Goal: Information Seeking & Learning: Learn about a topic

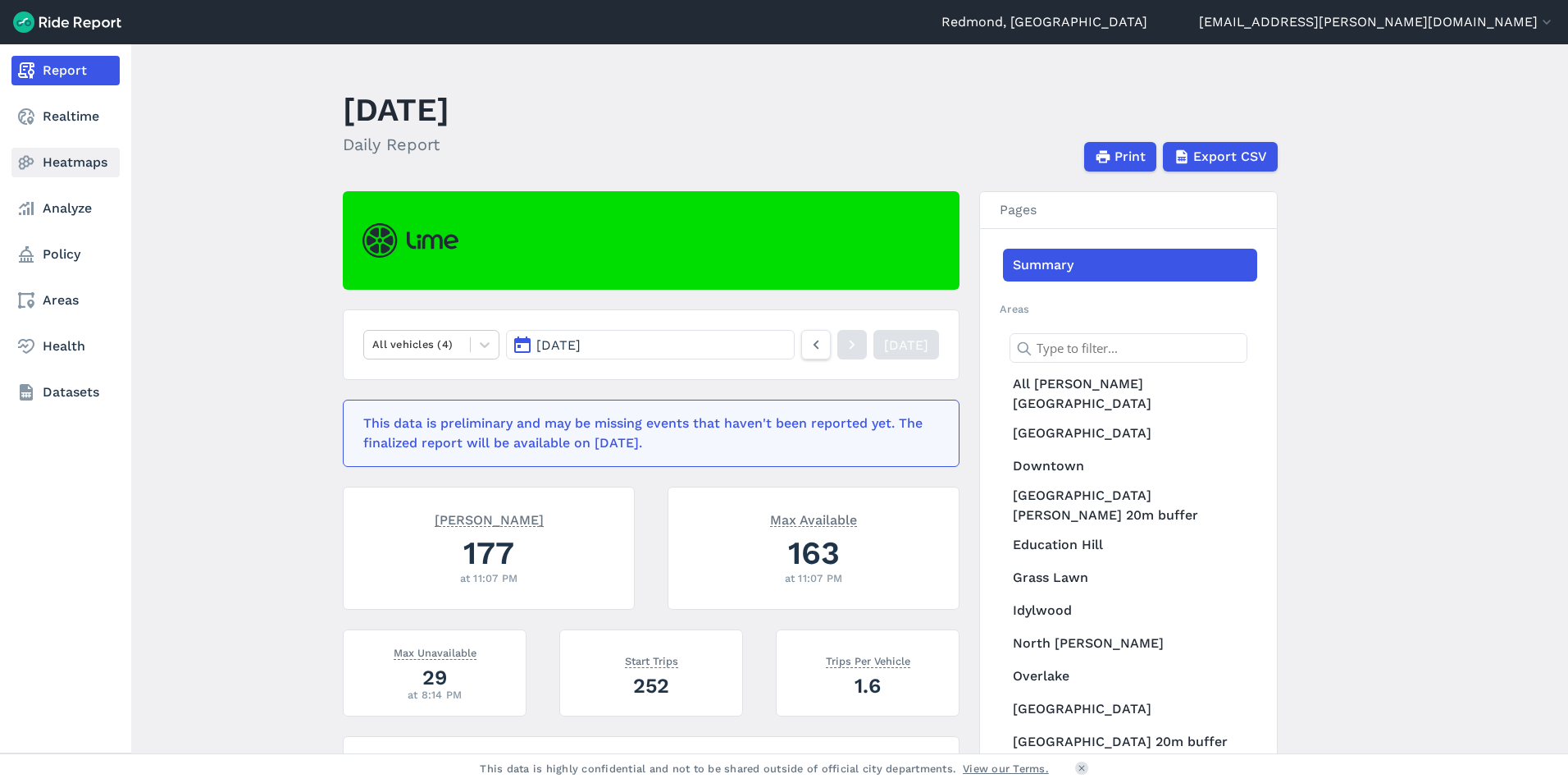
click at [55, 164] on link "Heatmaps" at bounding box center [65, 163] width 108 height 30
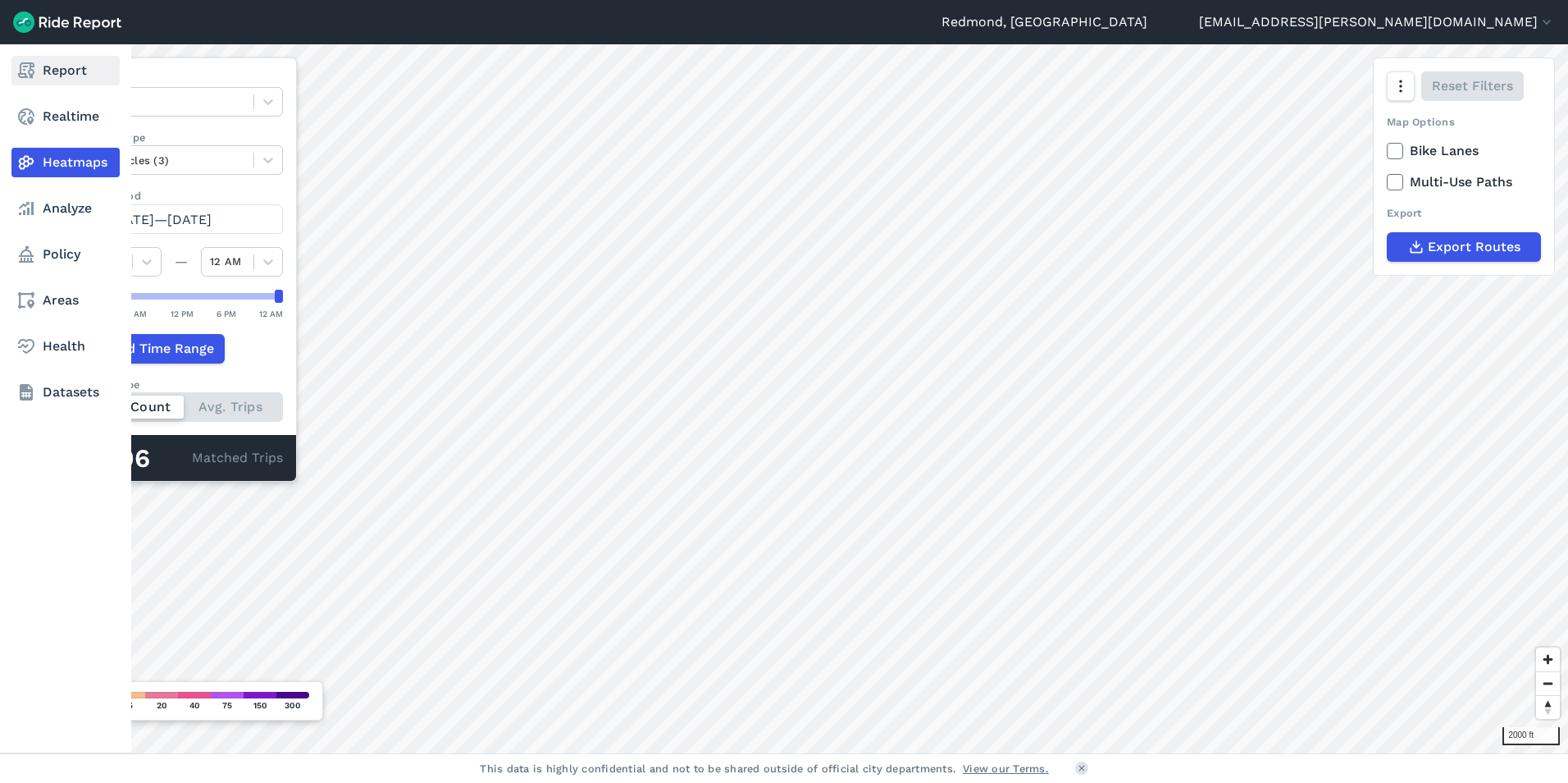
click at [64, 71] on link "Report" at bounding box center [65, 71] width 108 height 30
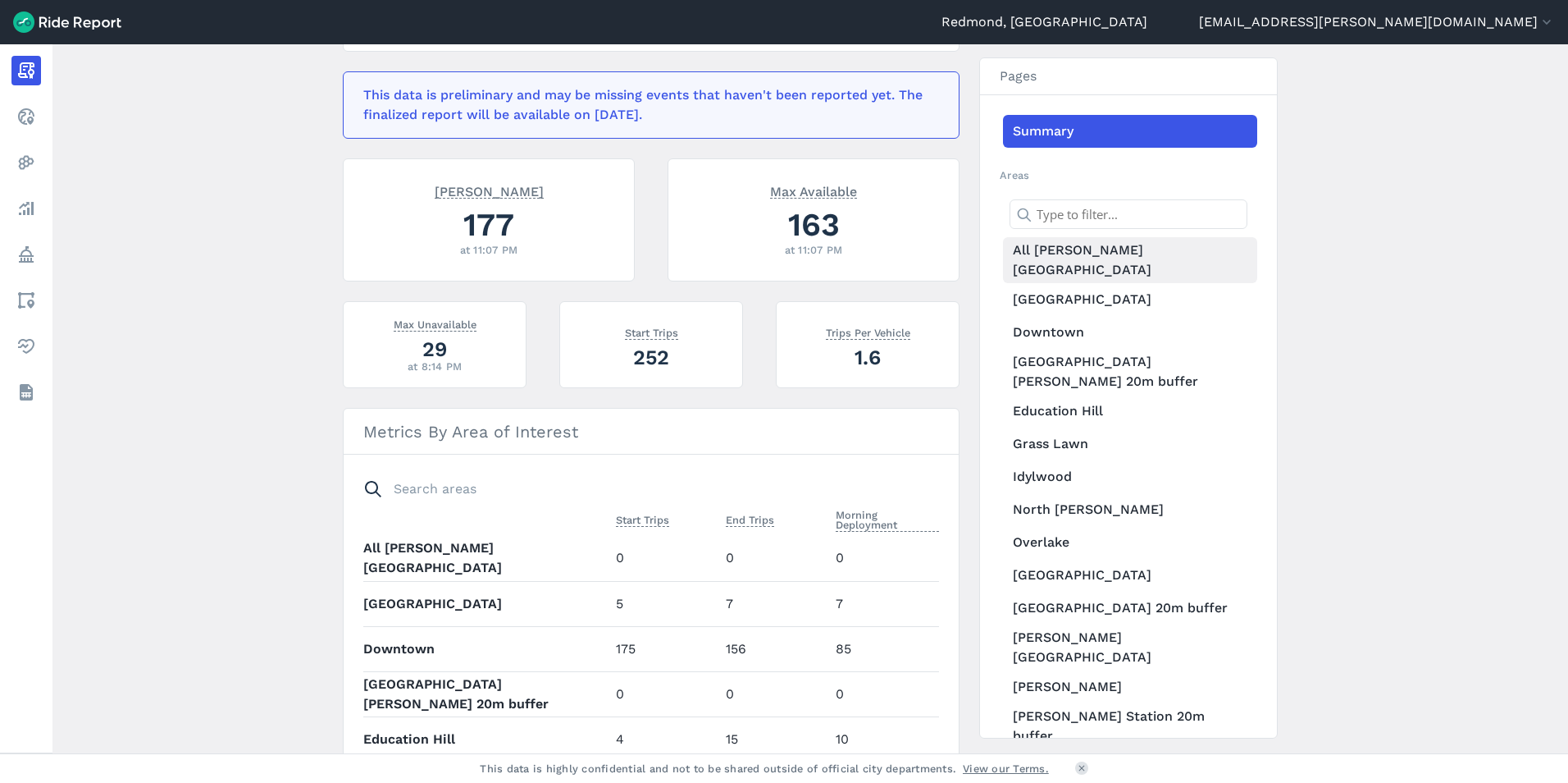
click at [1089, 254] on link "All [PERSON_NAME][GEOGRAPHIC_DATA]" at bounding box center [1130, 260] width 254 height 46
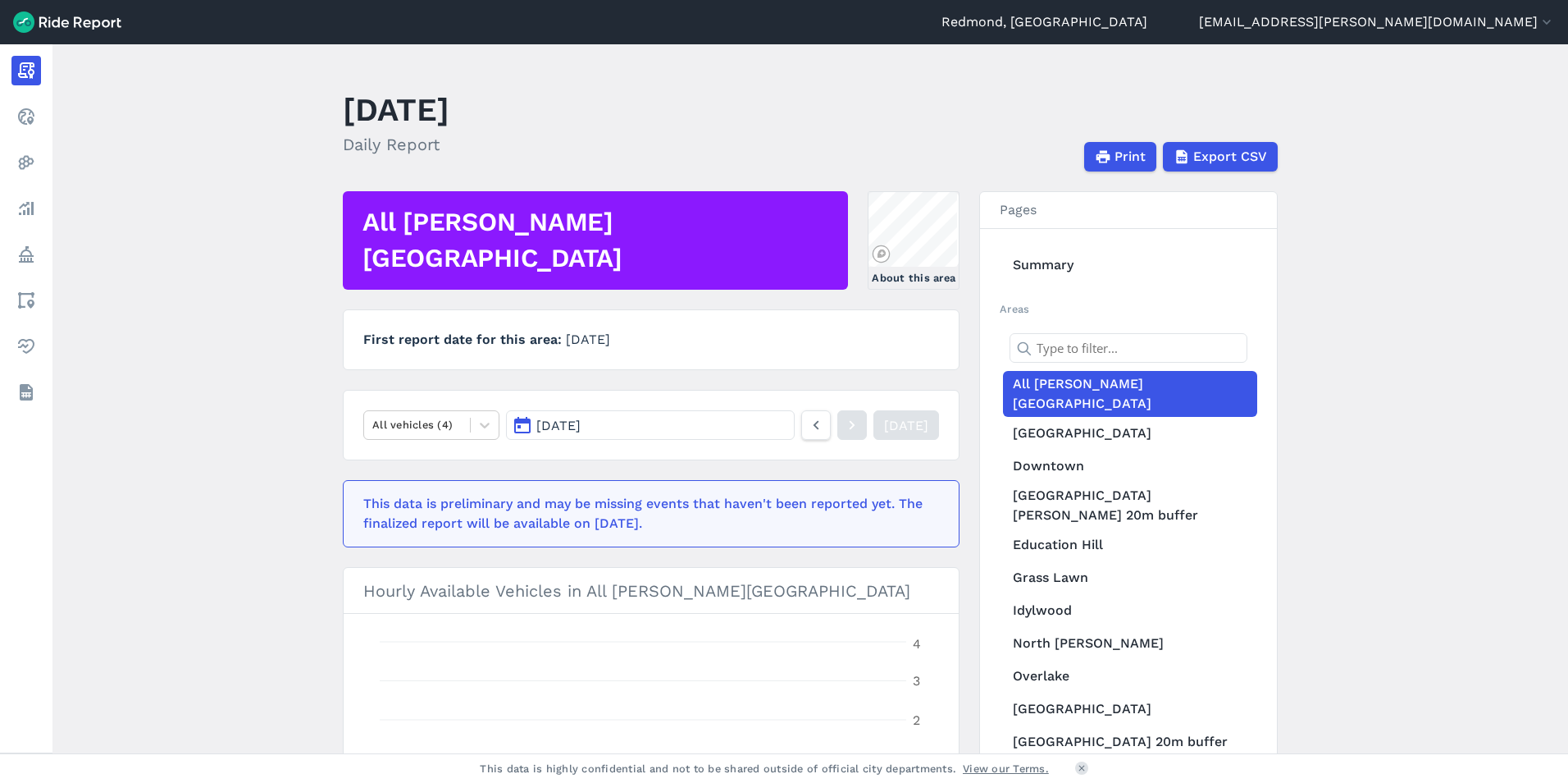
click at [657, 426] on button "[DATE]" at bounding box center [650, 426] width 289 height 30
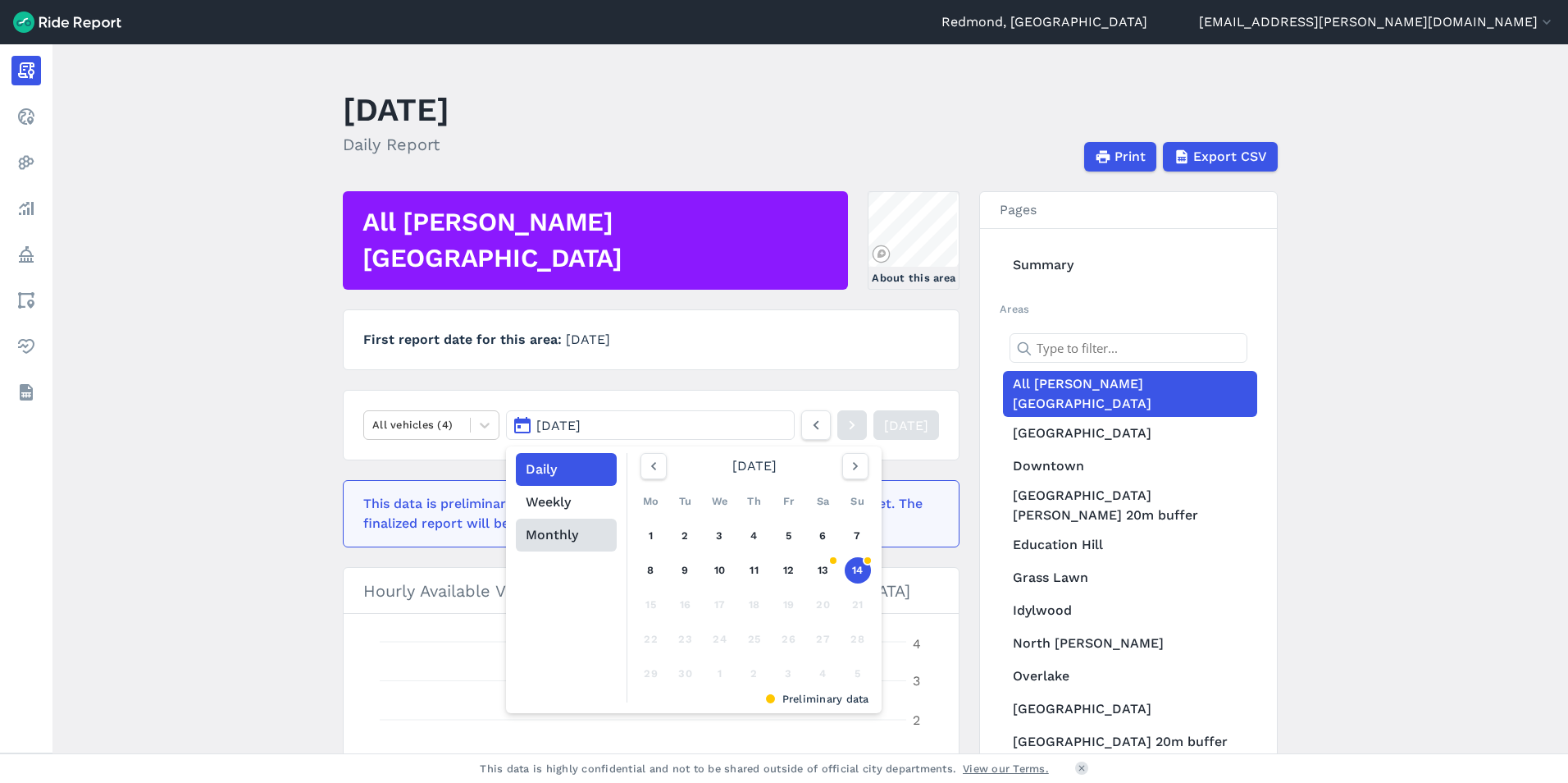
click at [540, 531] on button "Monthly" at bounding box center [567, 534] width 101 height 33
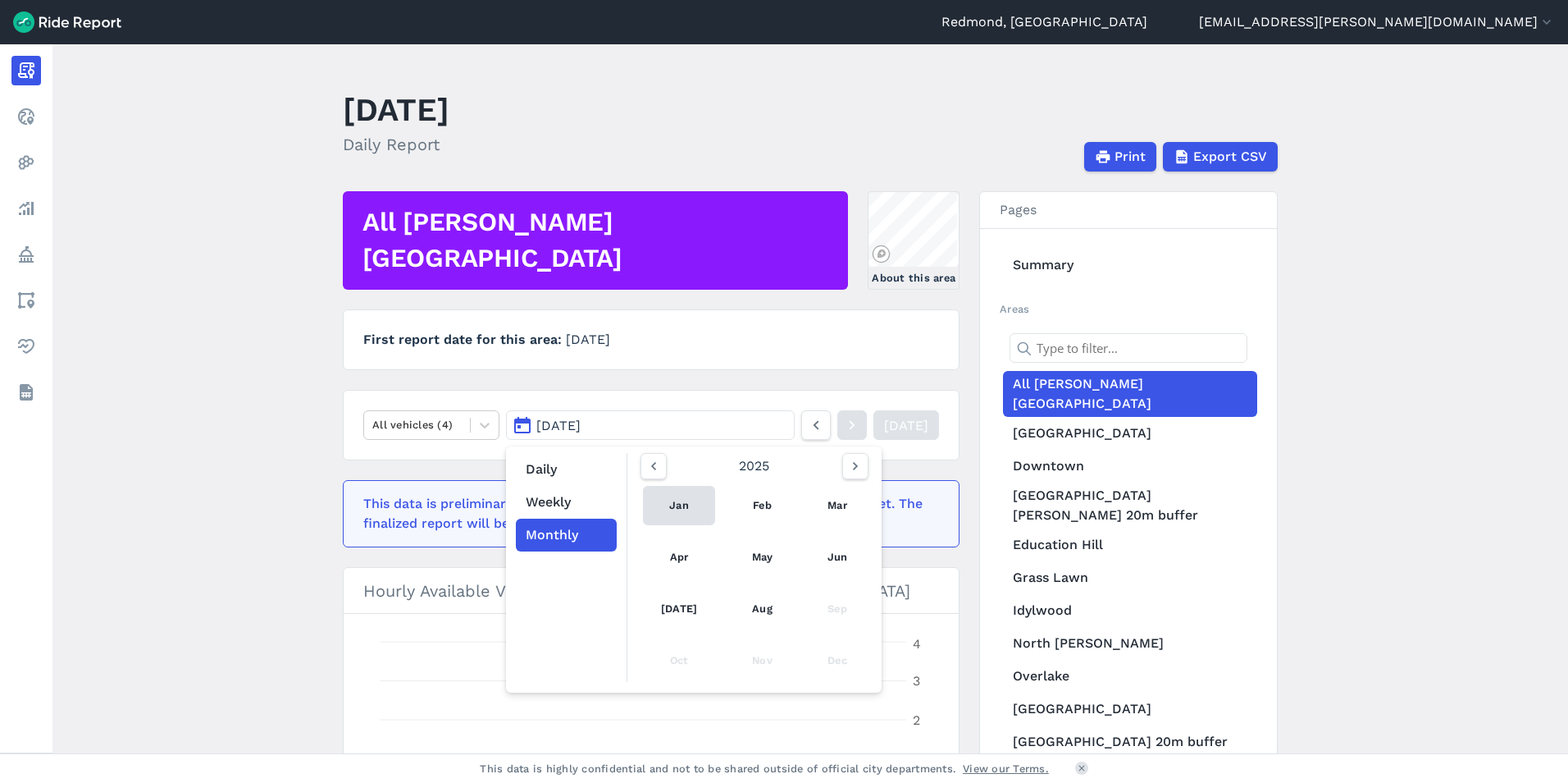
click at [669, 509] on link "Jan" at bounding box center [679, 505] width 72 height 39
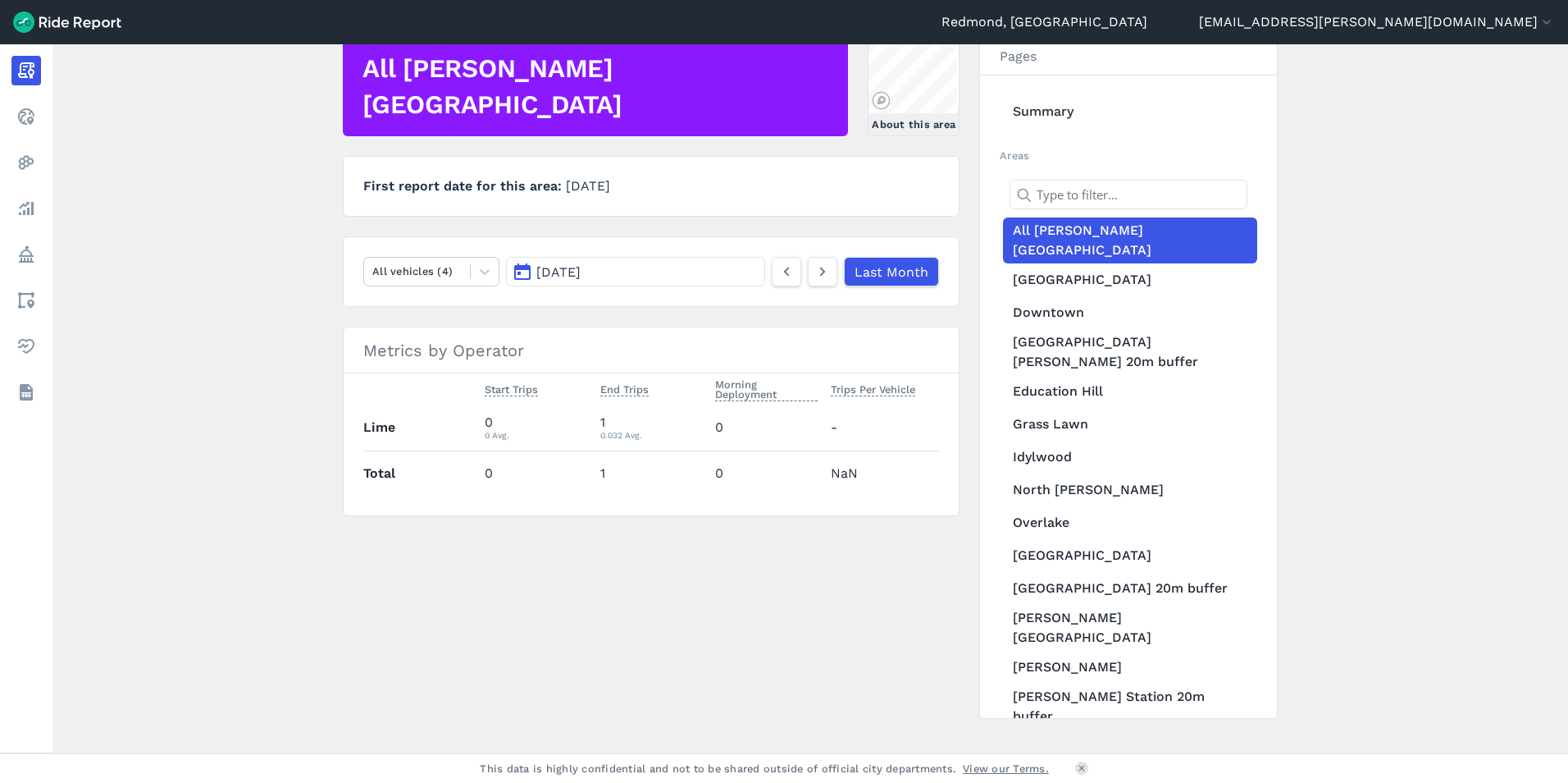
scroll to position [164, 0]
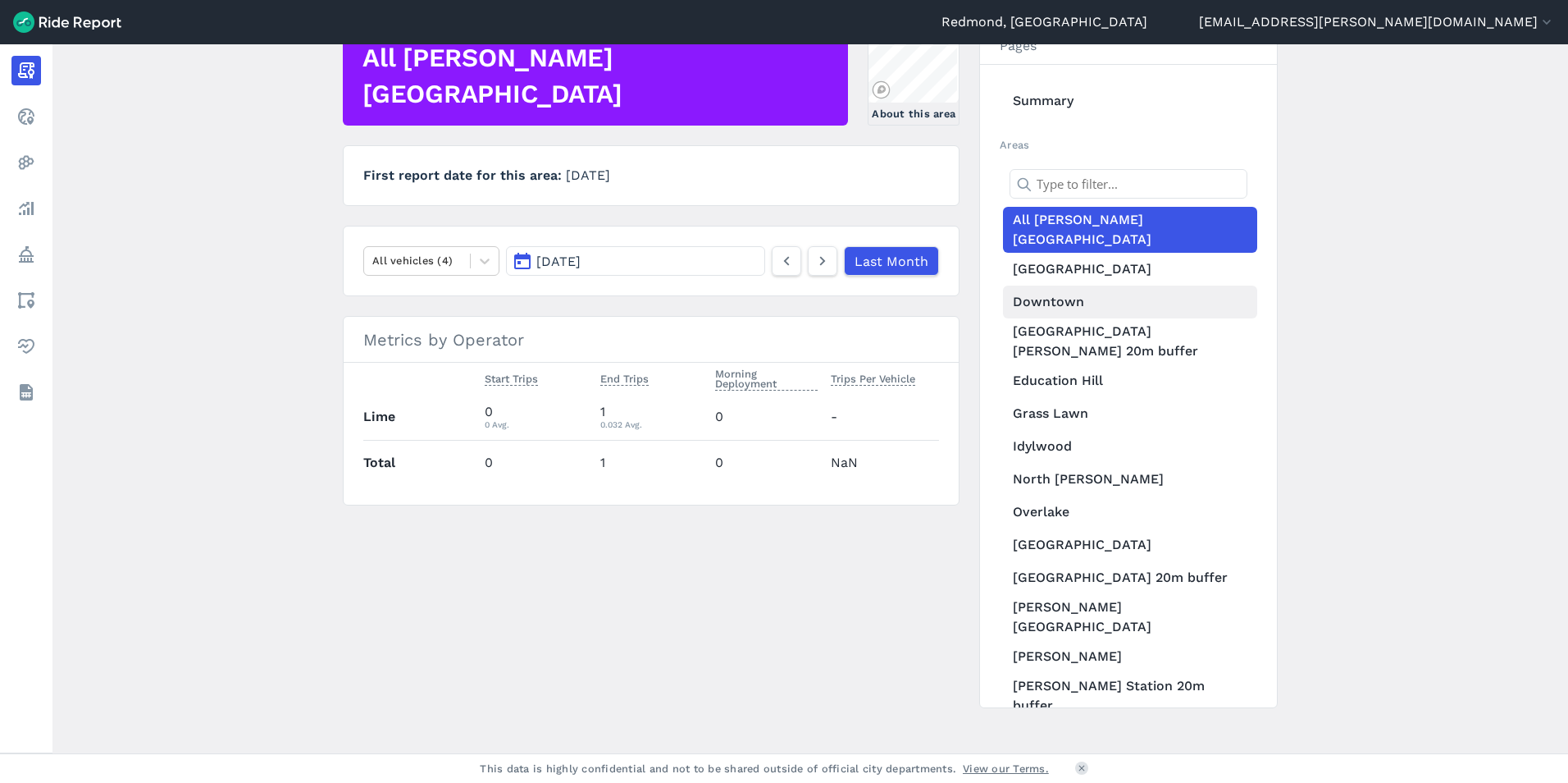
click at [1027, 287] on link "Downtown" at bounding box center [1130, 301] width 254 height 33
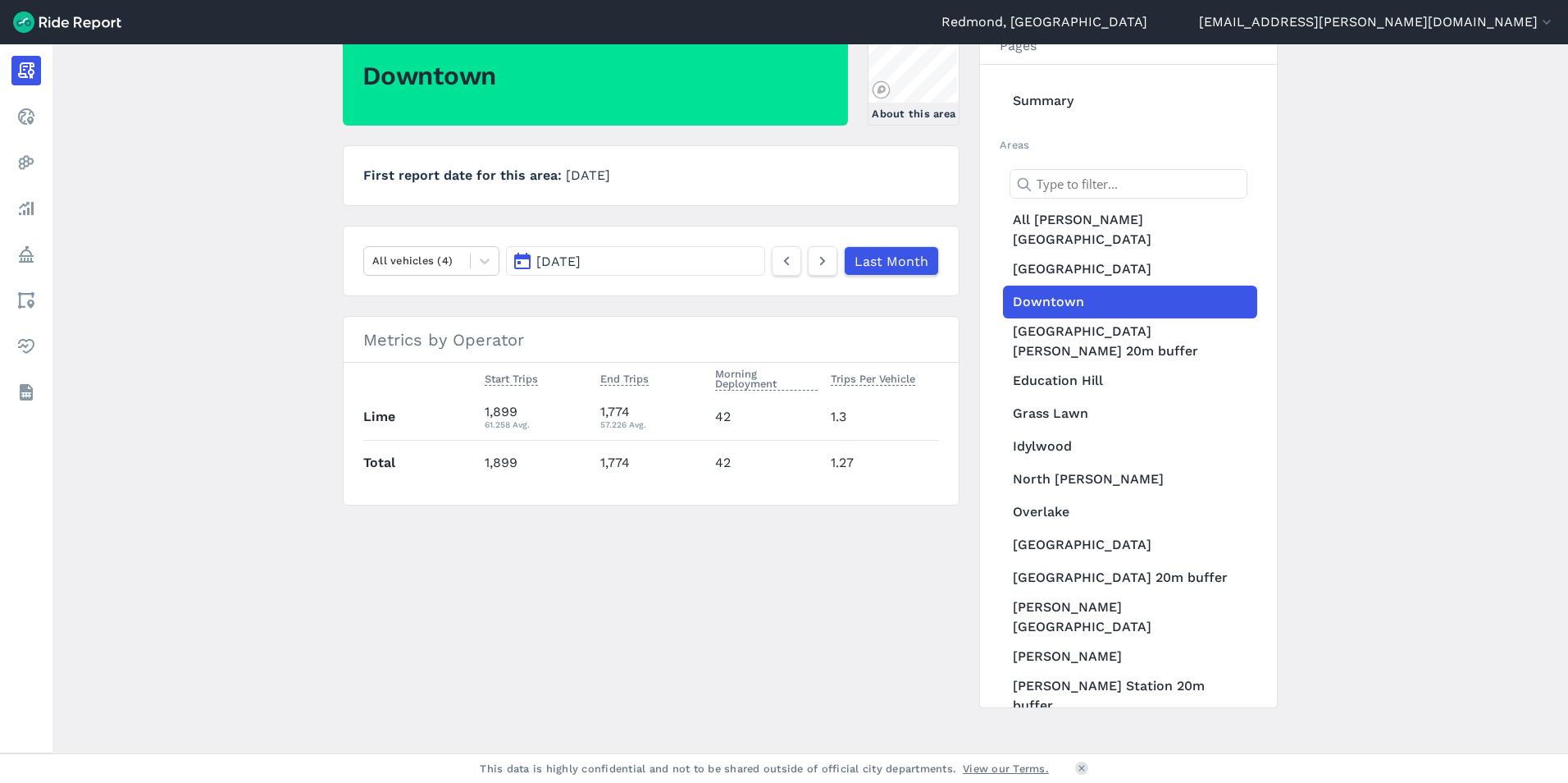
click at [744, 260] on button "[DATE]" at bounding box center [635, 261] width 259 height 30
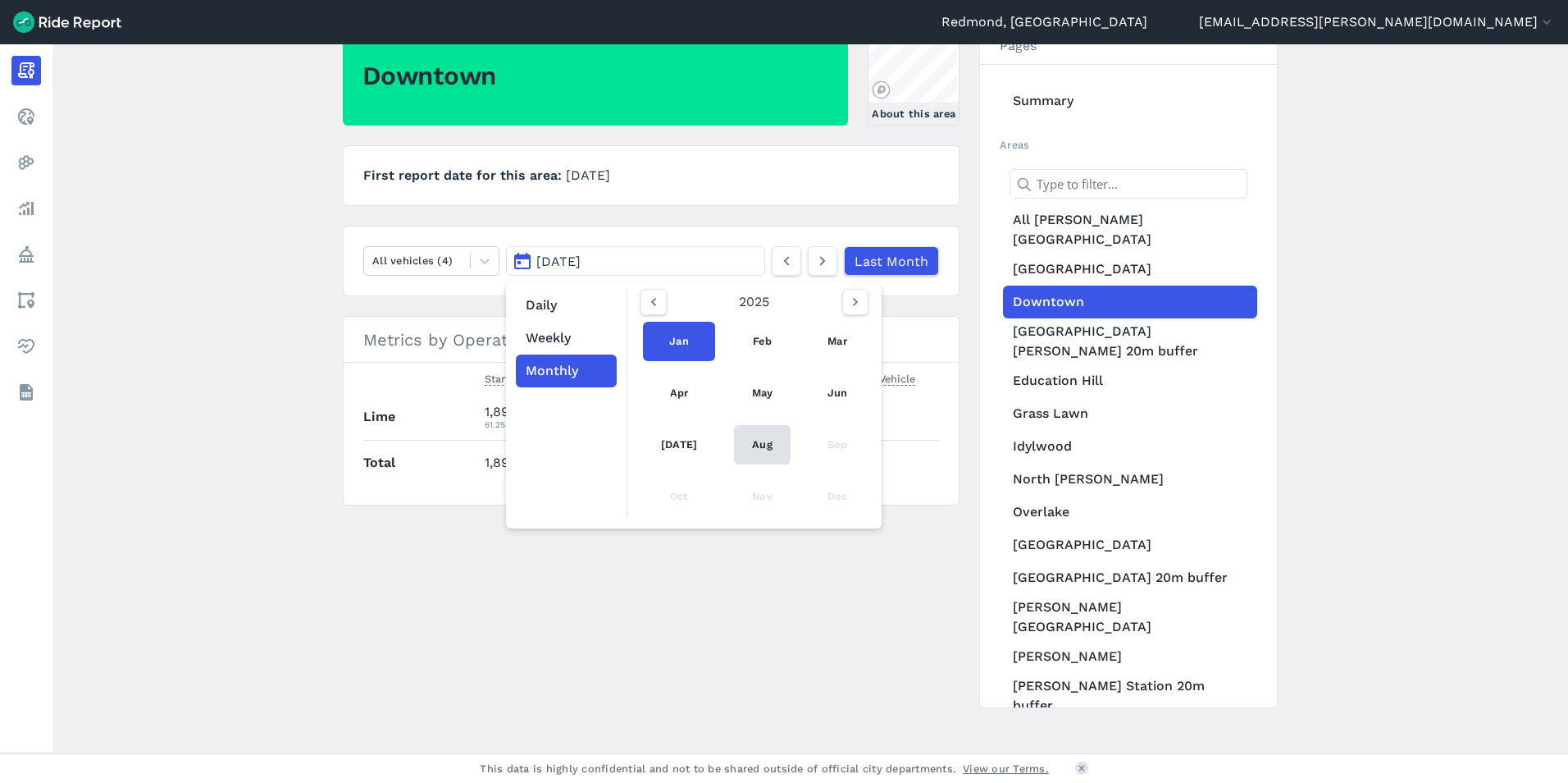
click at [752, 435] on link "Aug" at bounding box center [762, 444] width 57 height 39
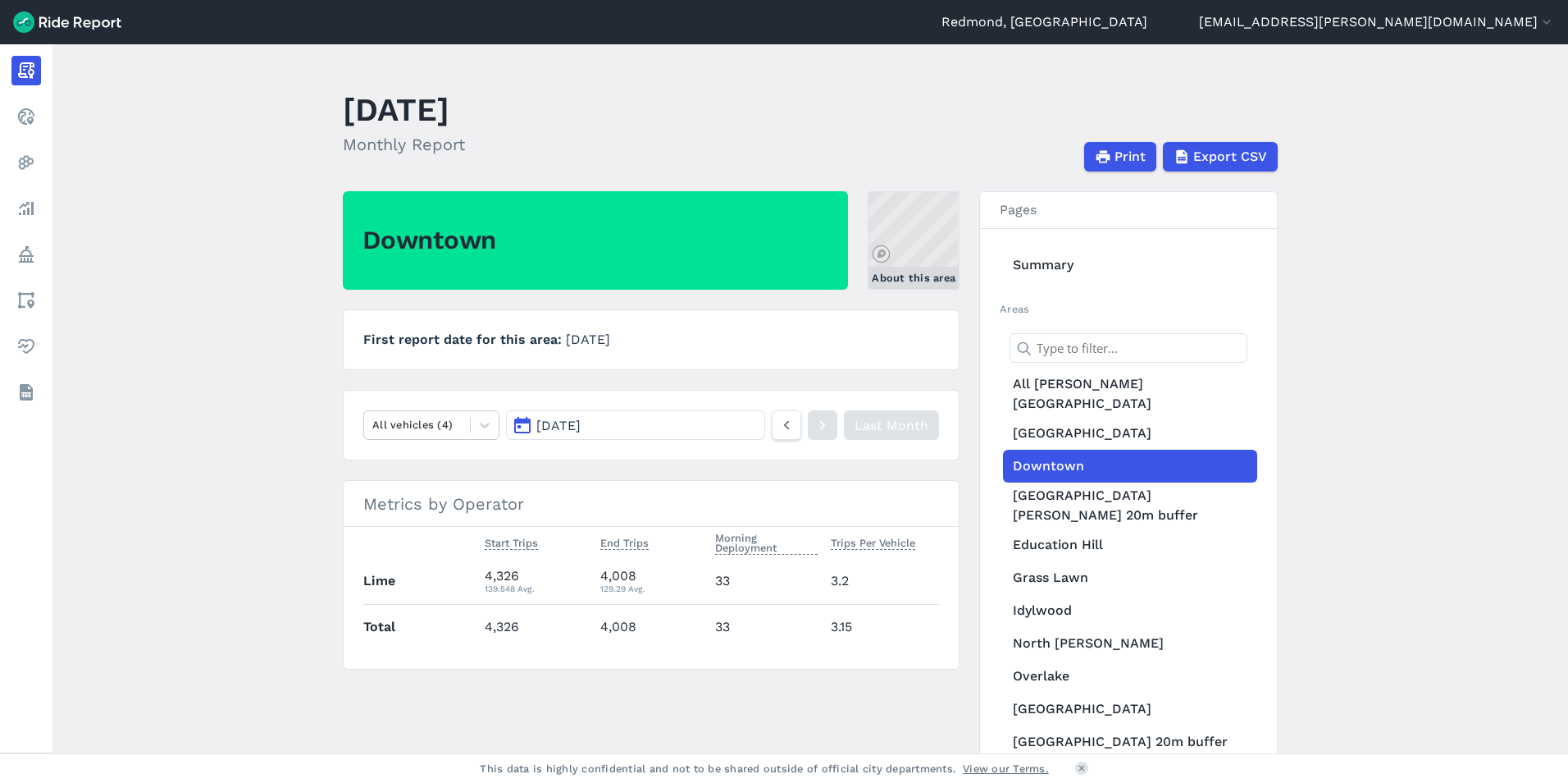
click at [914, 238] on link "About this area" at bounding box center [913, 239] width 92 height 98
click at [1146, 487] on link "[GEOGRAPHIC_DATA][PERSON_NAME] 20m buffer" at bounding box center [1130, 505] width 254 height 46
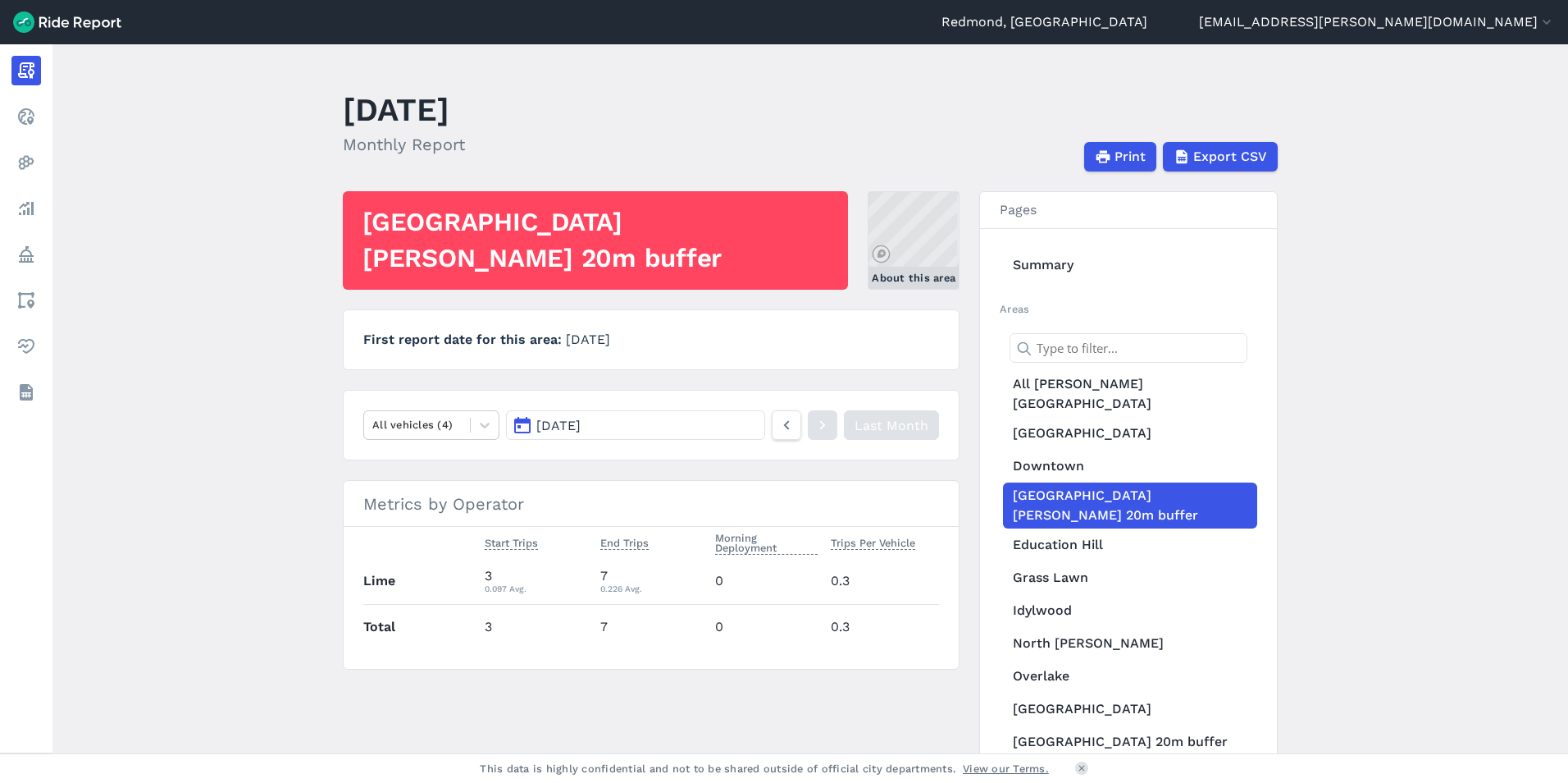
click at [914, 231] on link "About this area" at bounding box center [913, 239] width 92 height 98
click at [1129, 385] on link "All [PERSON_NAME][GEOGRAPHIC_DATA]" at bounding box center [1130, 394] width 254 height 46
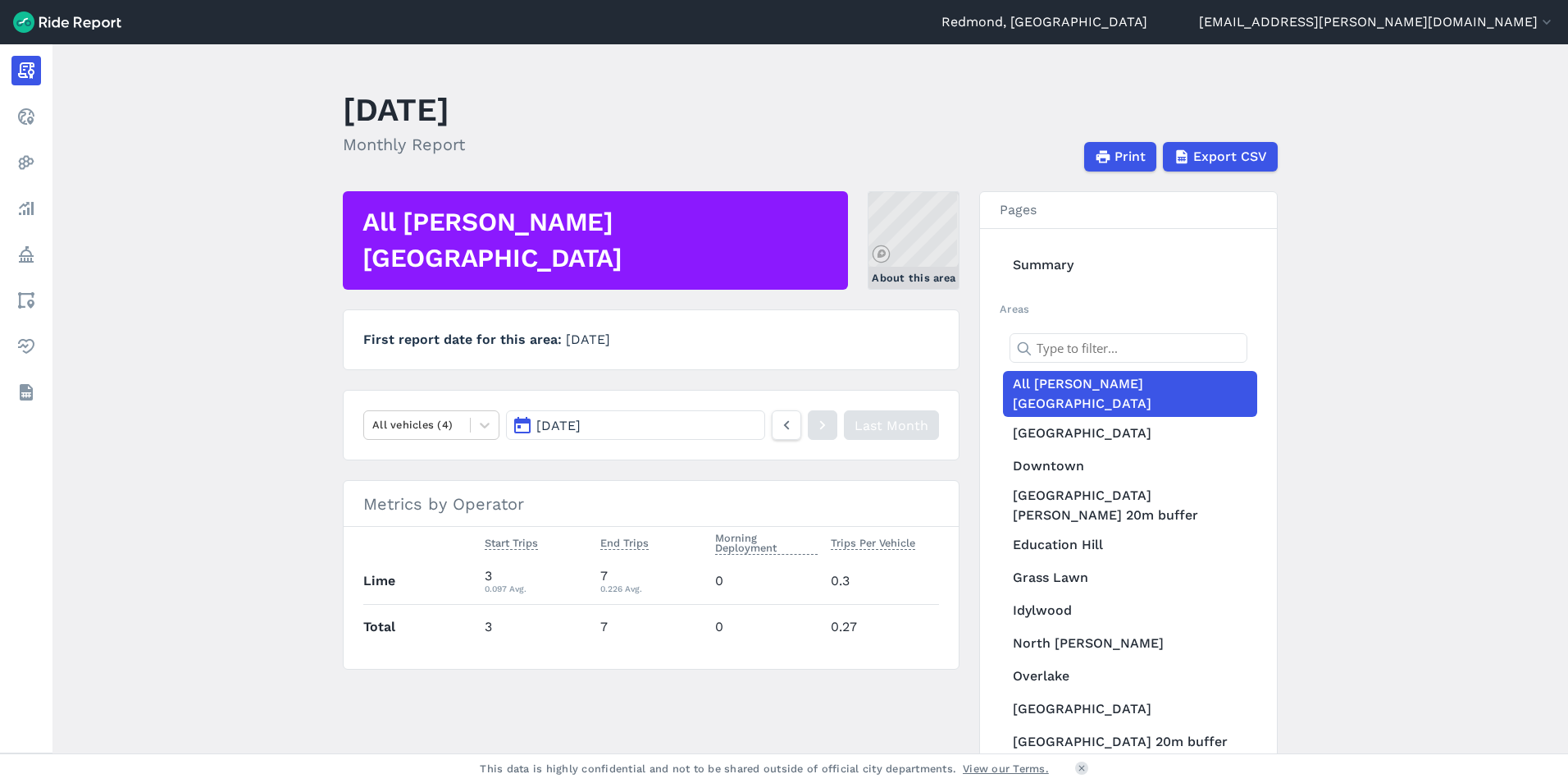
click at [930, 222] on link "About this area" at bounding box center [913, 239] width 92 height 98
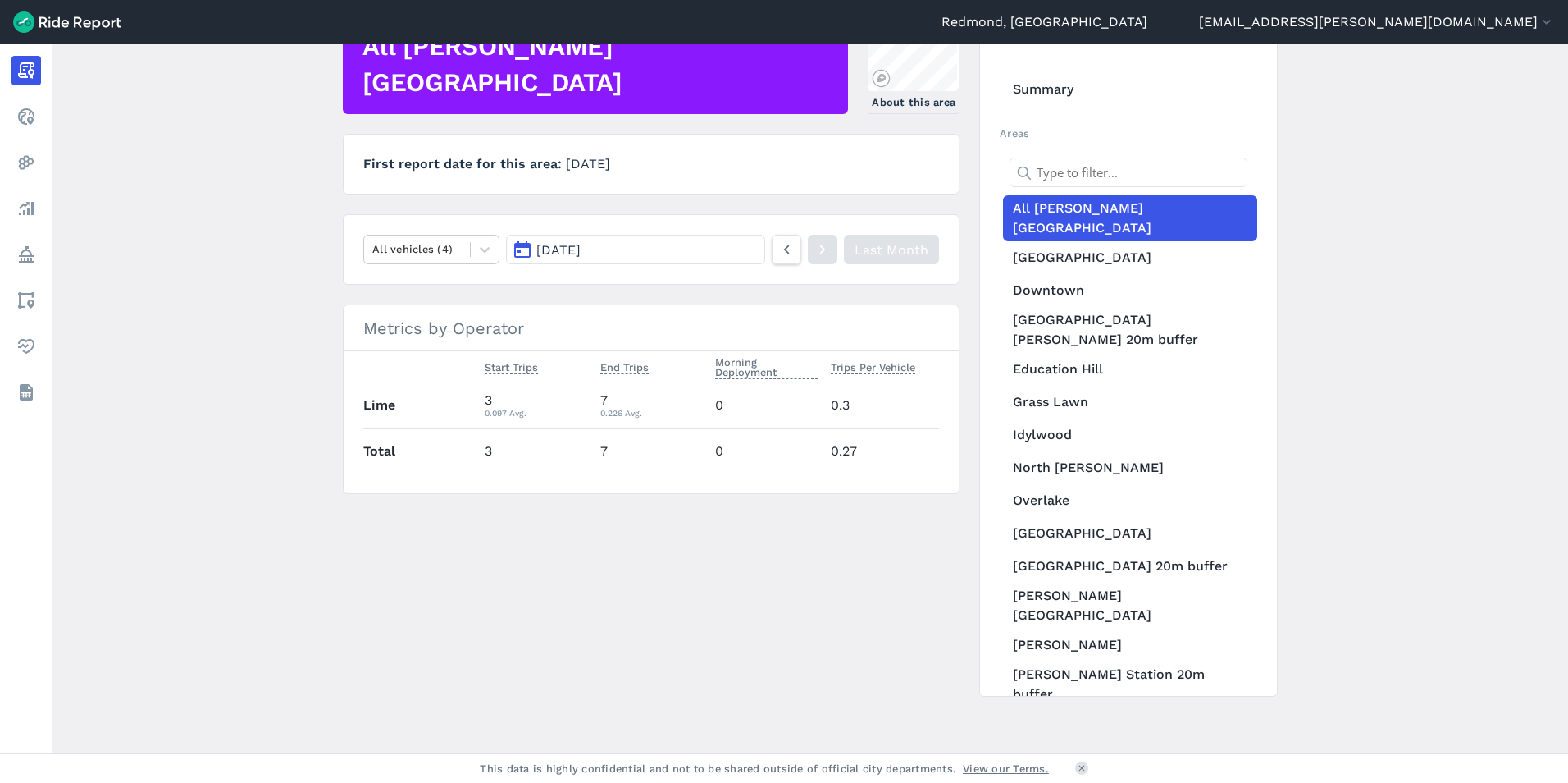
scroll to position [178, 0]
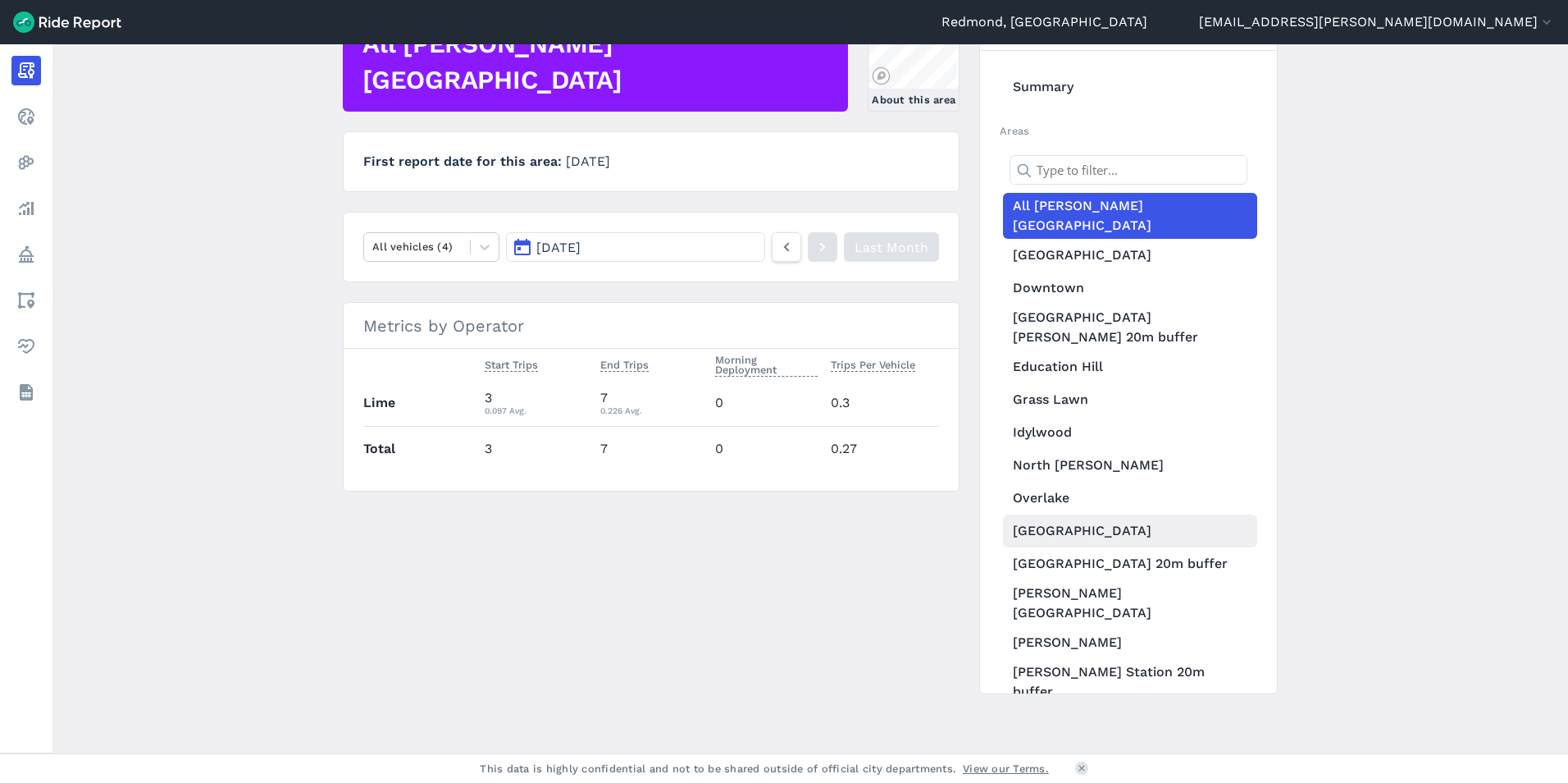
click at [1082, 524] on link "[GEOGRAPHIC_DATA]" at bounding box center [1130, 530] width 254 height 33
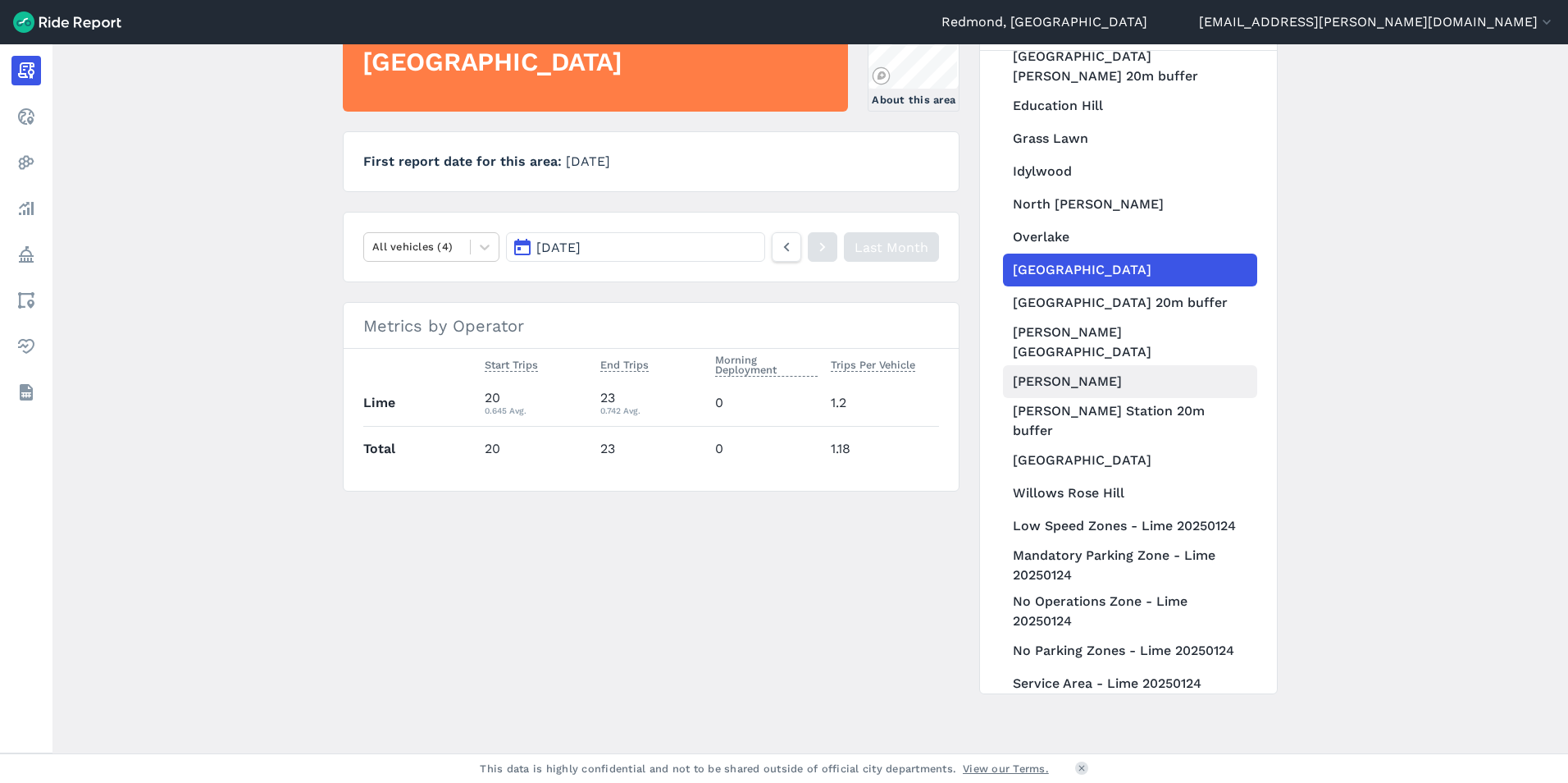
scroll to position [307, 0]
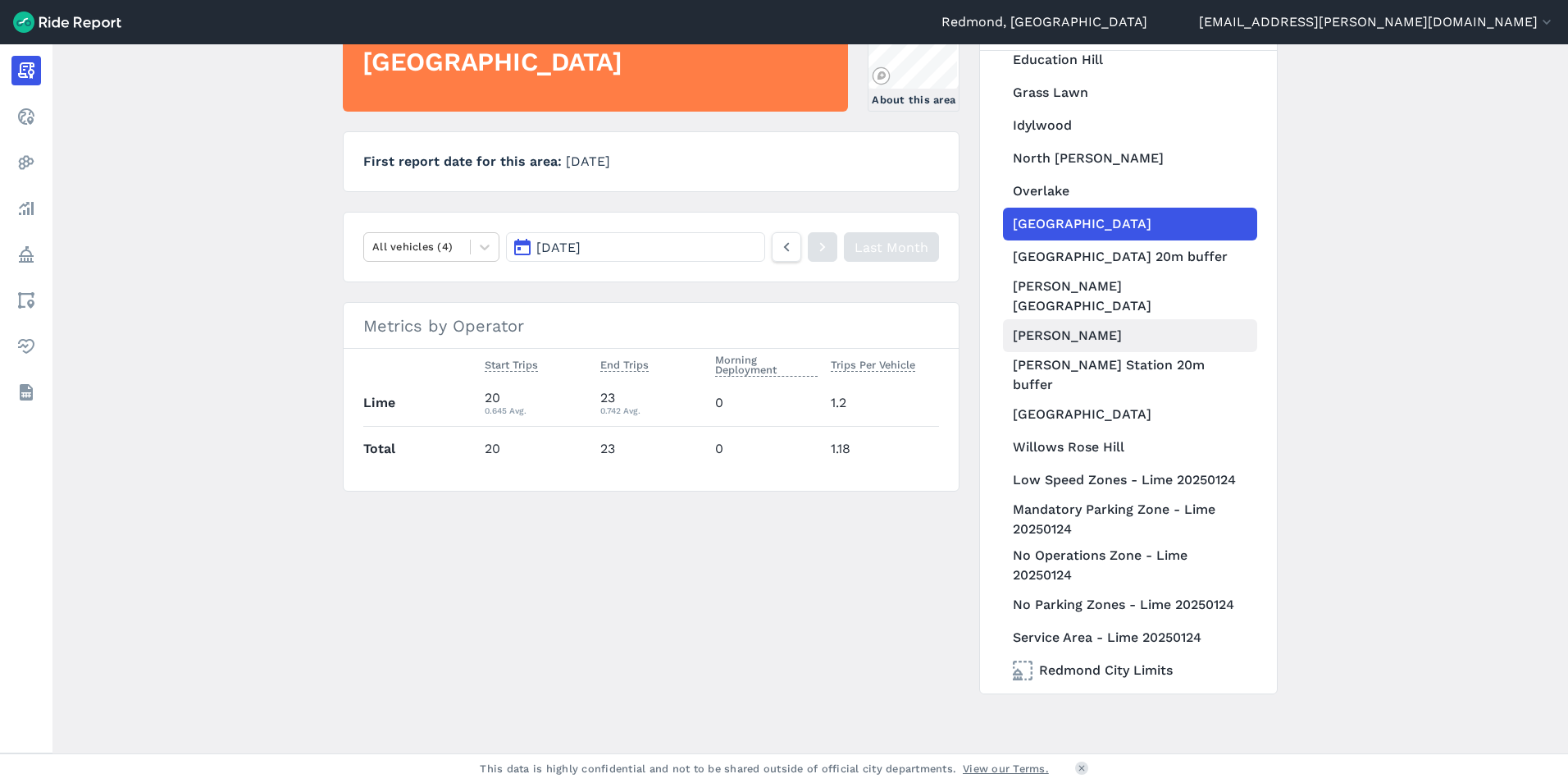
click at [1073, 319] on link "[PERSON_NAME]" at bounding box center [1130, 335] width 254 height 33
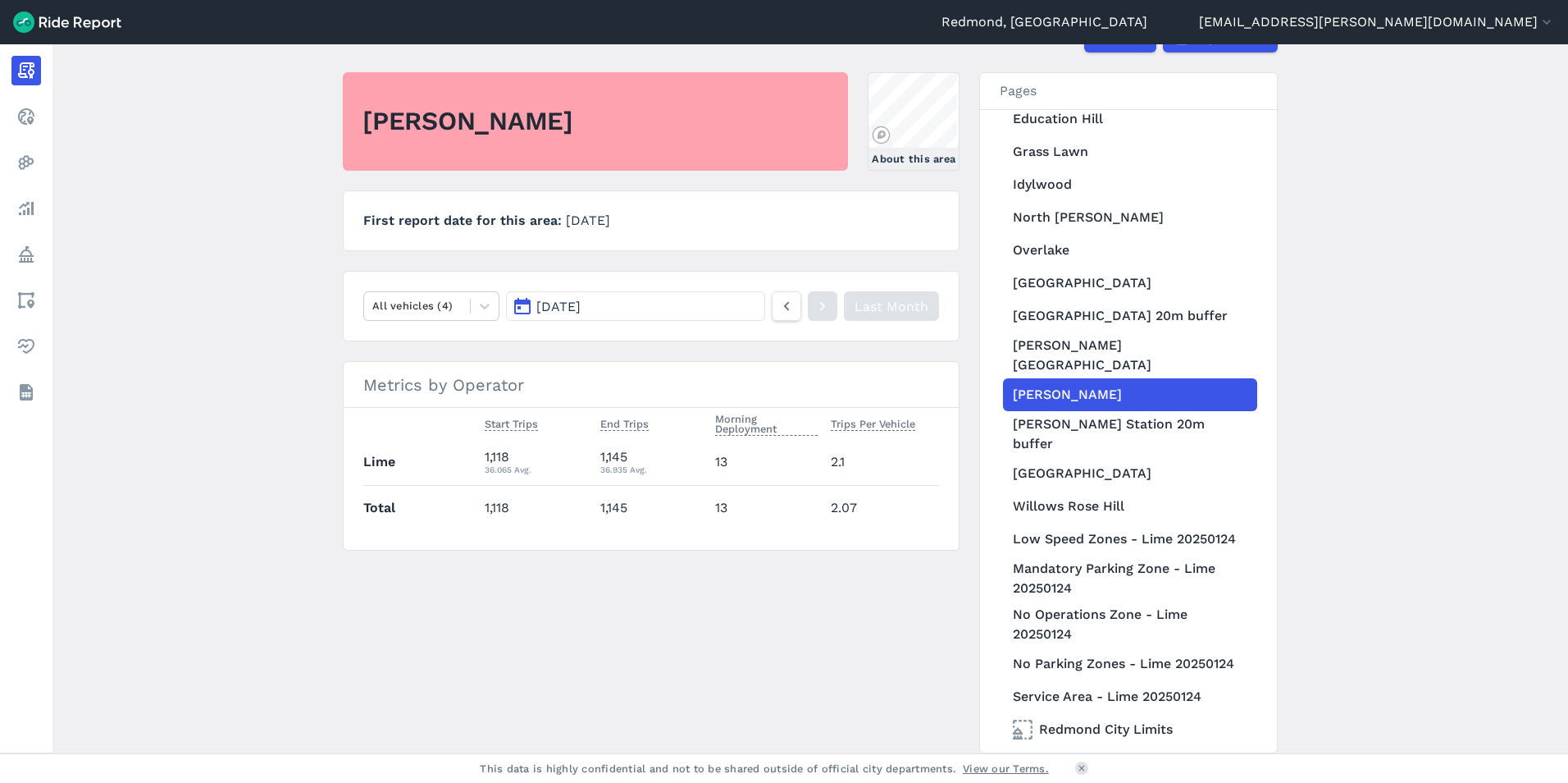
scroll to position [96, 0]
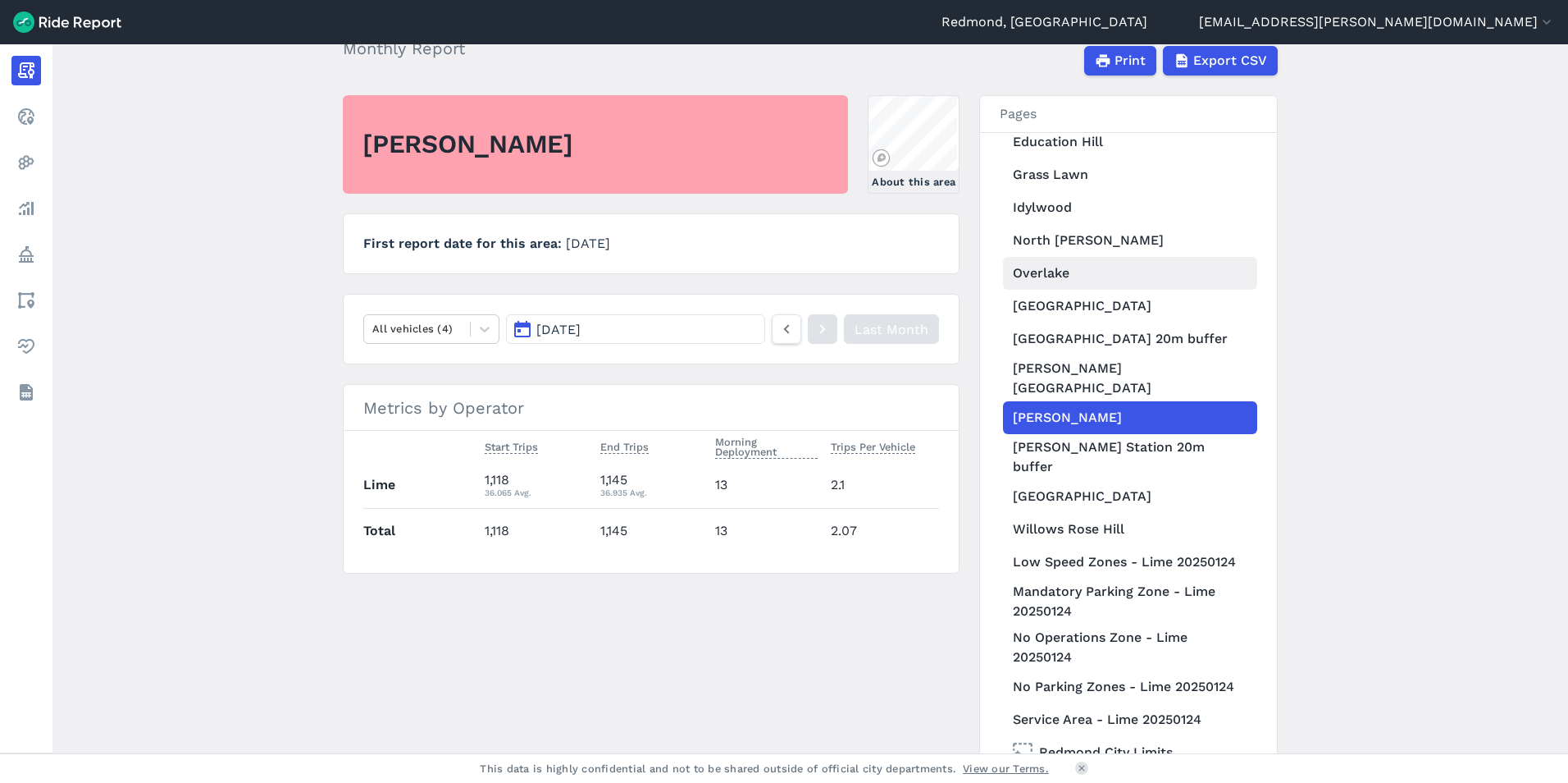
click at [1050, 261] on link "Overlake" at bounding box center [1130, 273] width 254 height 33
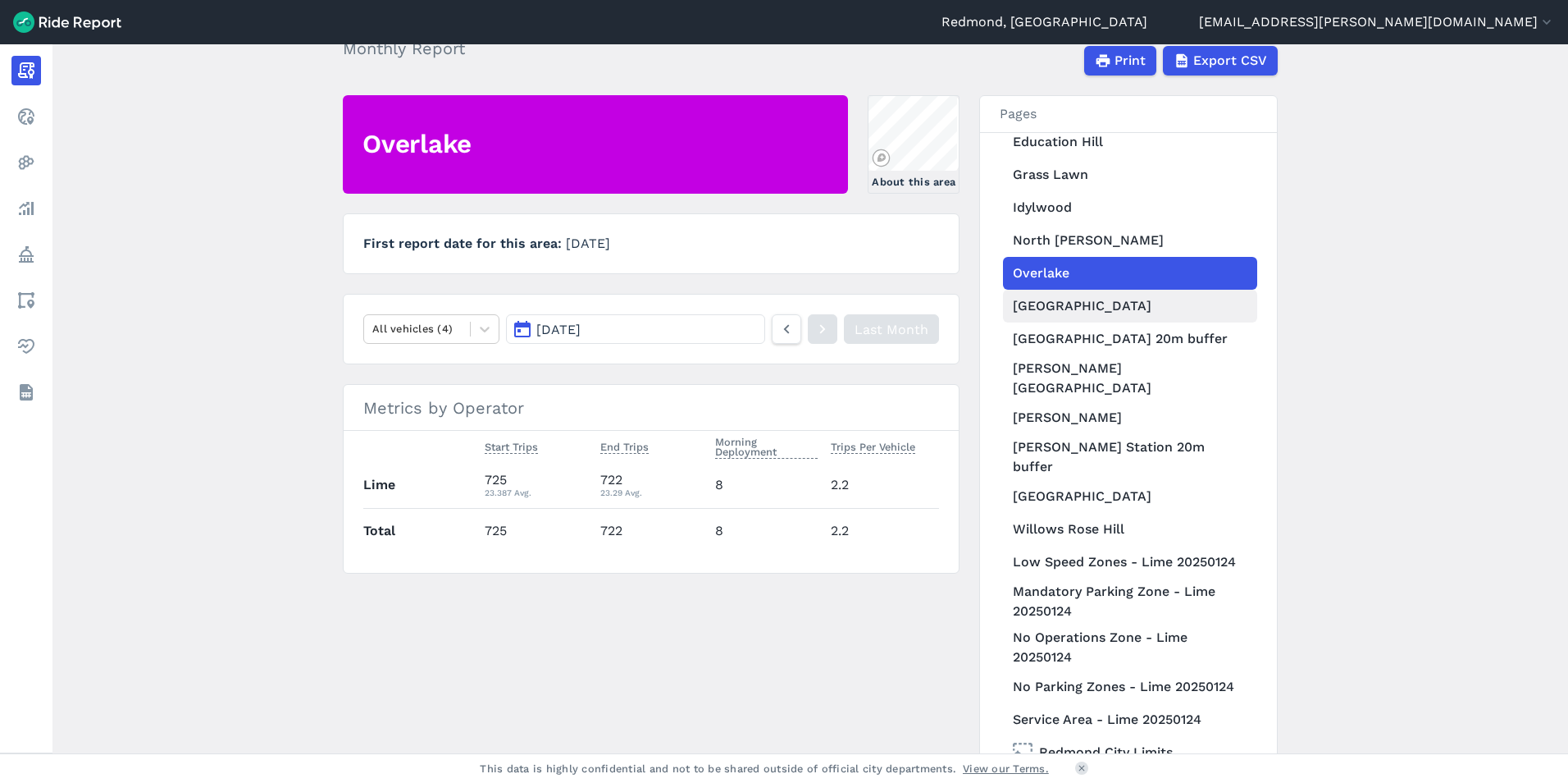
click at [1093, 296] on link "[GEOGRAPHIC_DATA]" at bounding box center [1130, 306] width 254 height 33
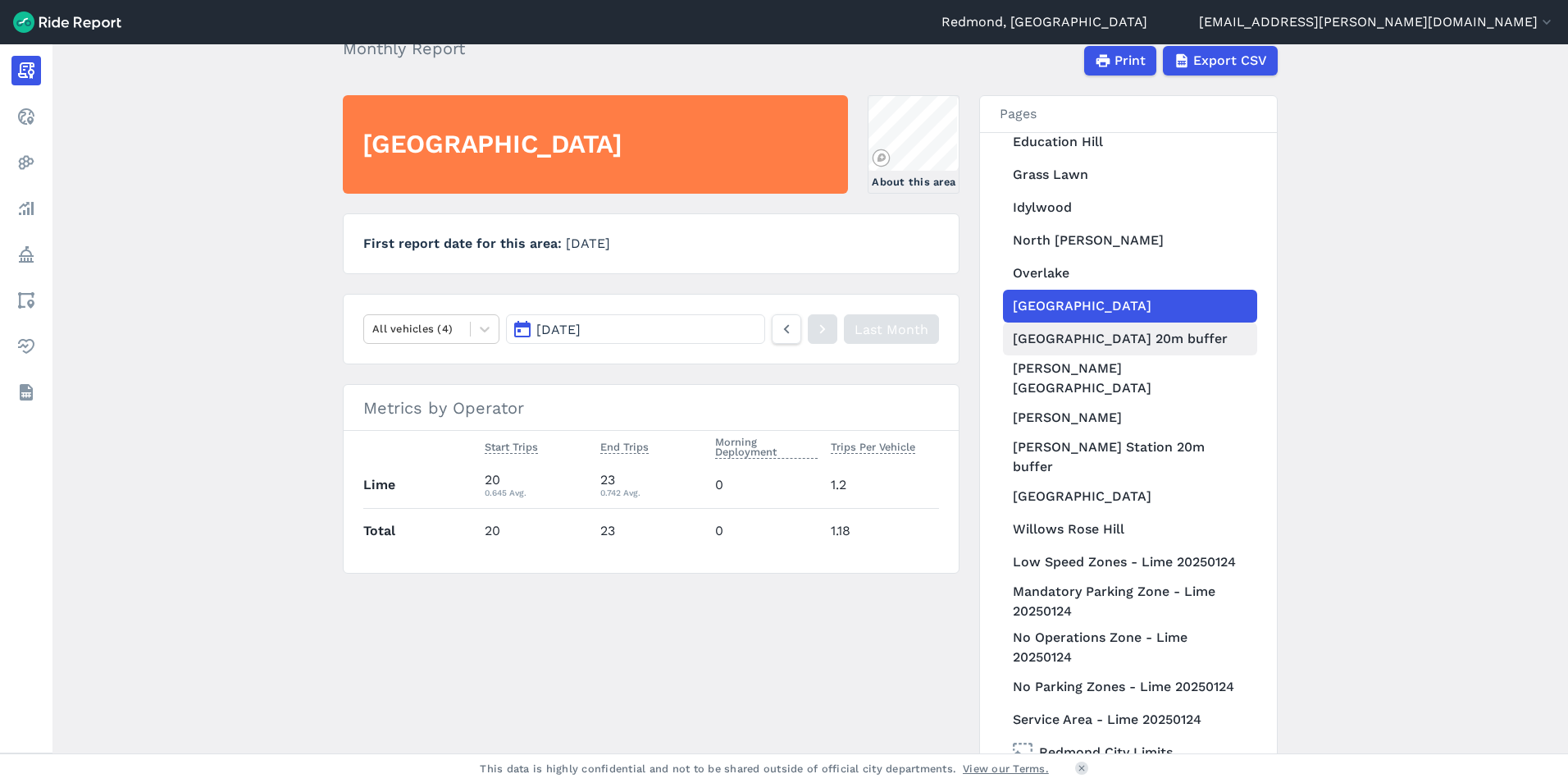
click at [1086, 324] on link "[GEOGRAPHIC_DATA] 20m buffer" at bounding box center [1130, 339] width 254 height 33
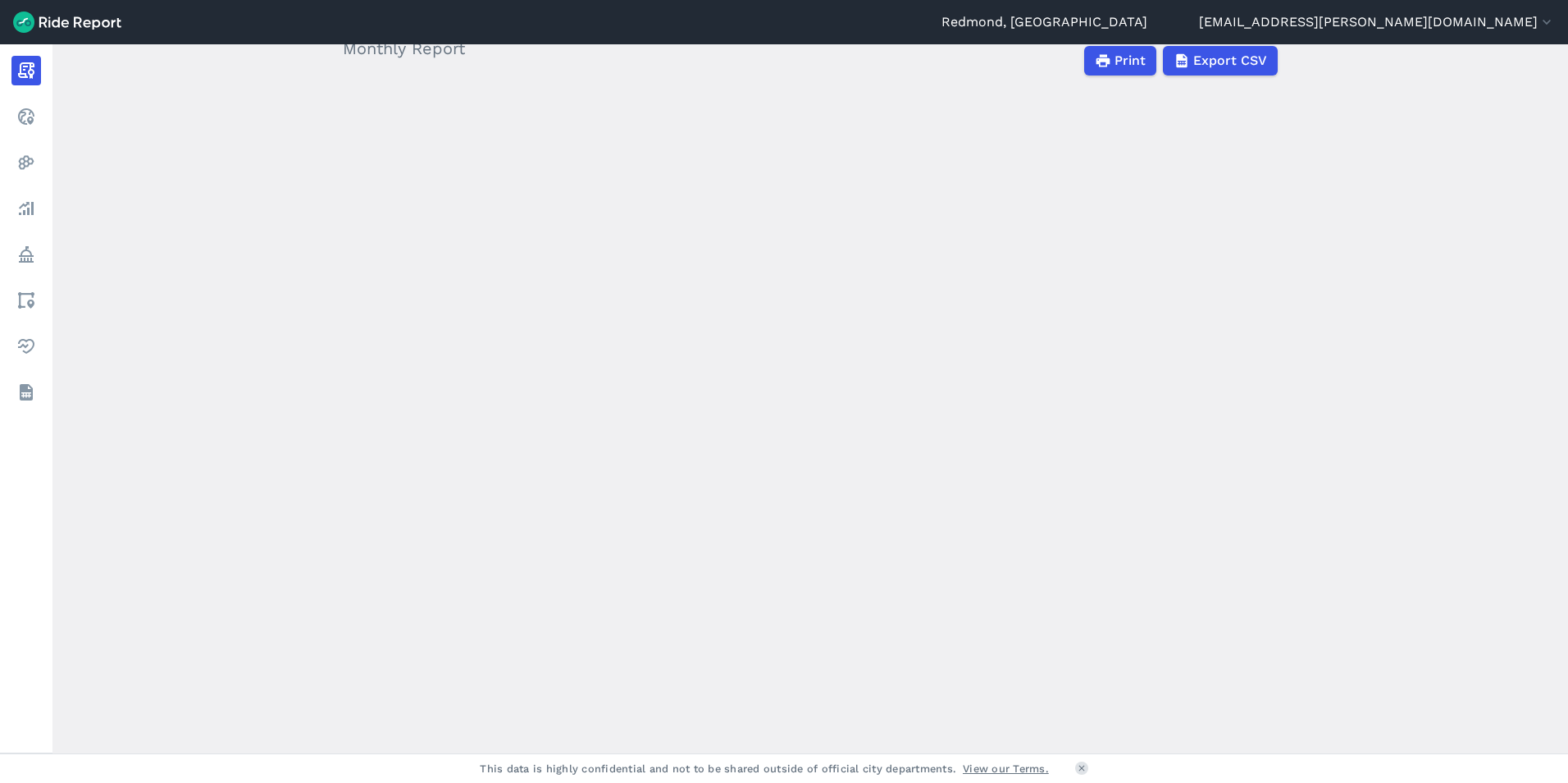
scroll to position [307, 0]
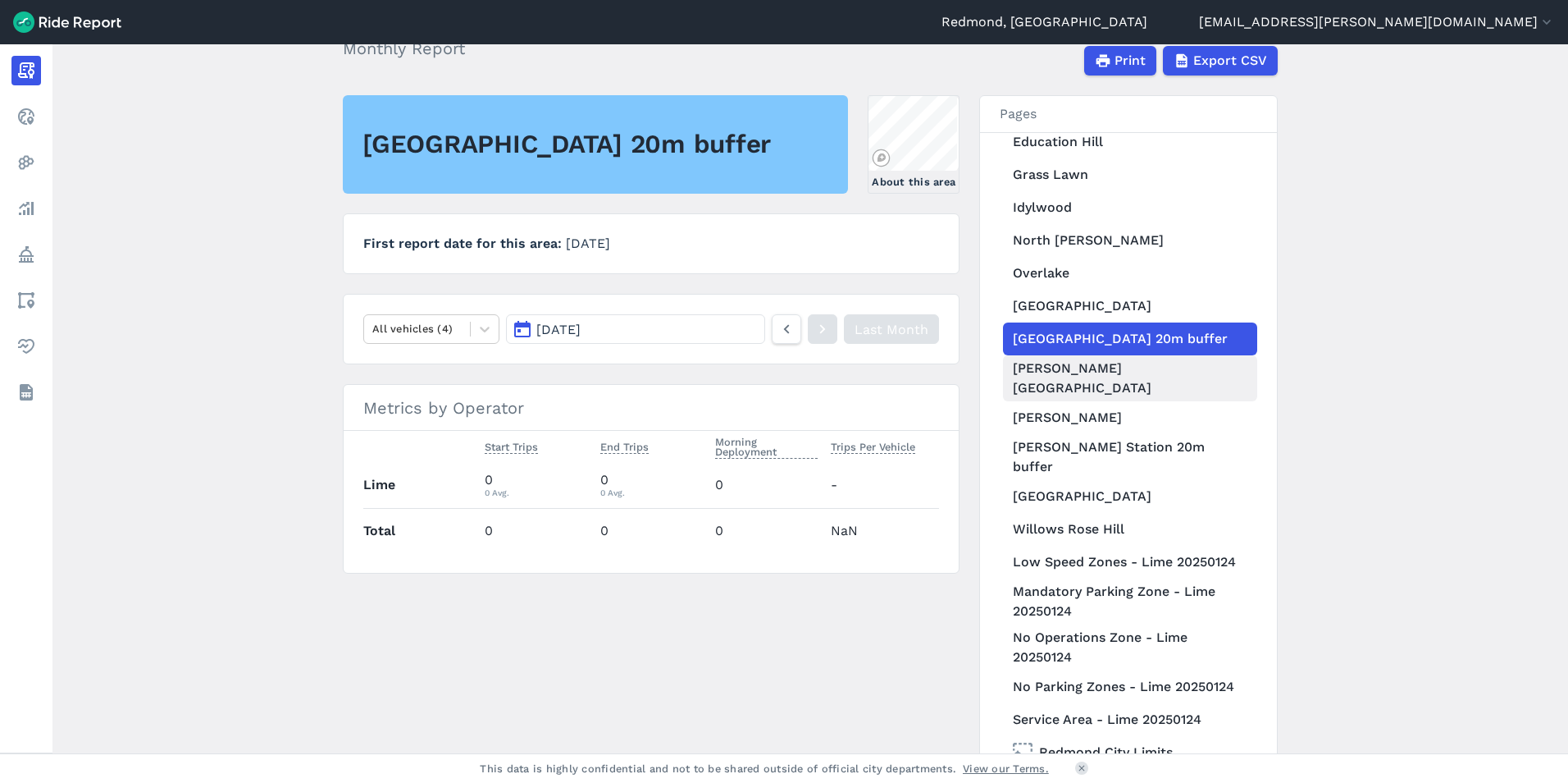
click at [1073, 360] on link "[PERSON_NAME][GEOGRAPHIC_DATA]" at bounding box center [1130, 378] width 254 height 46
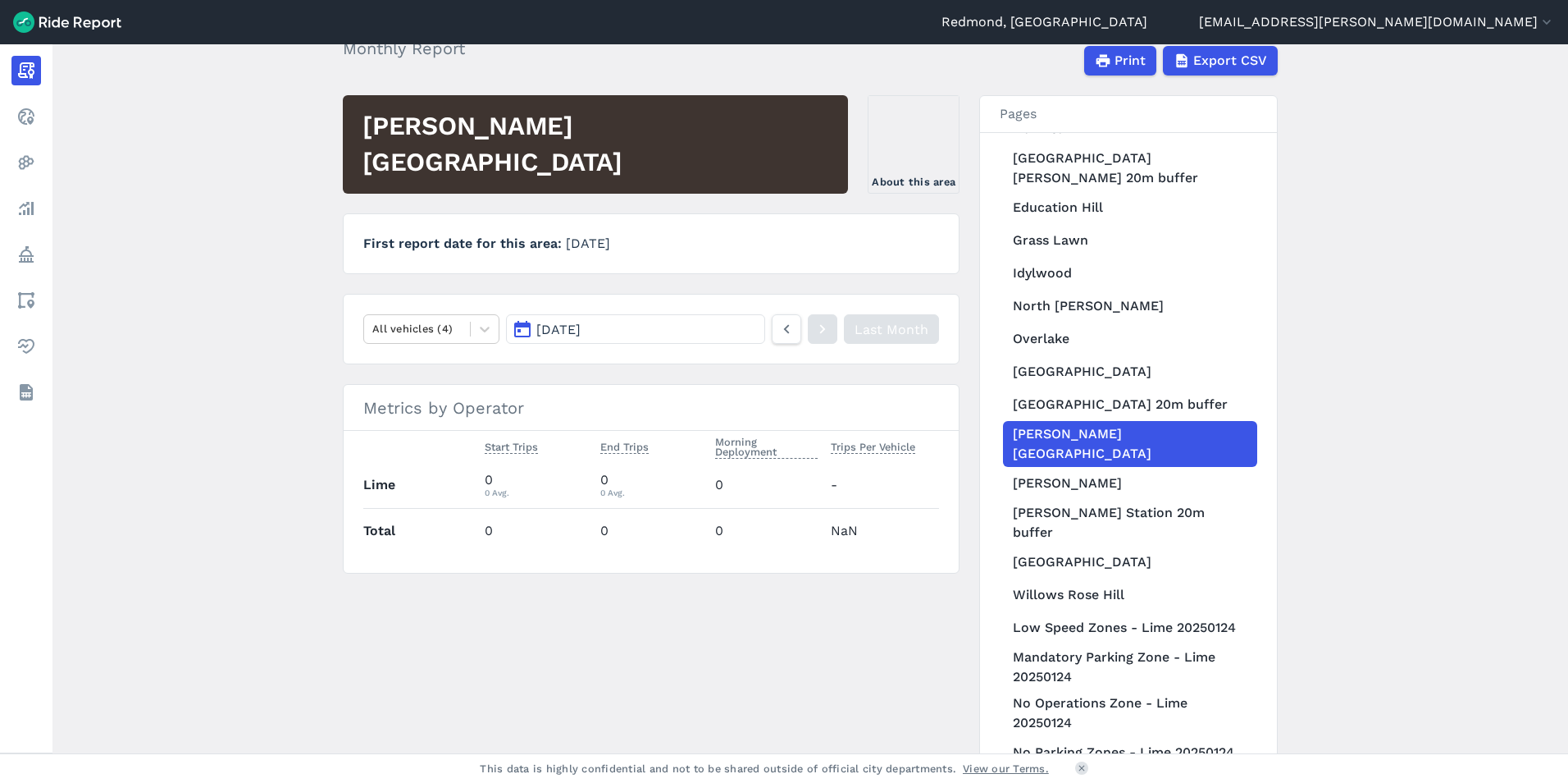
scroll to position [307, 0]
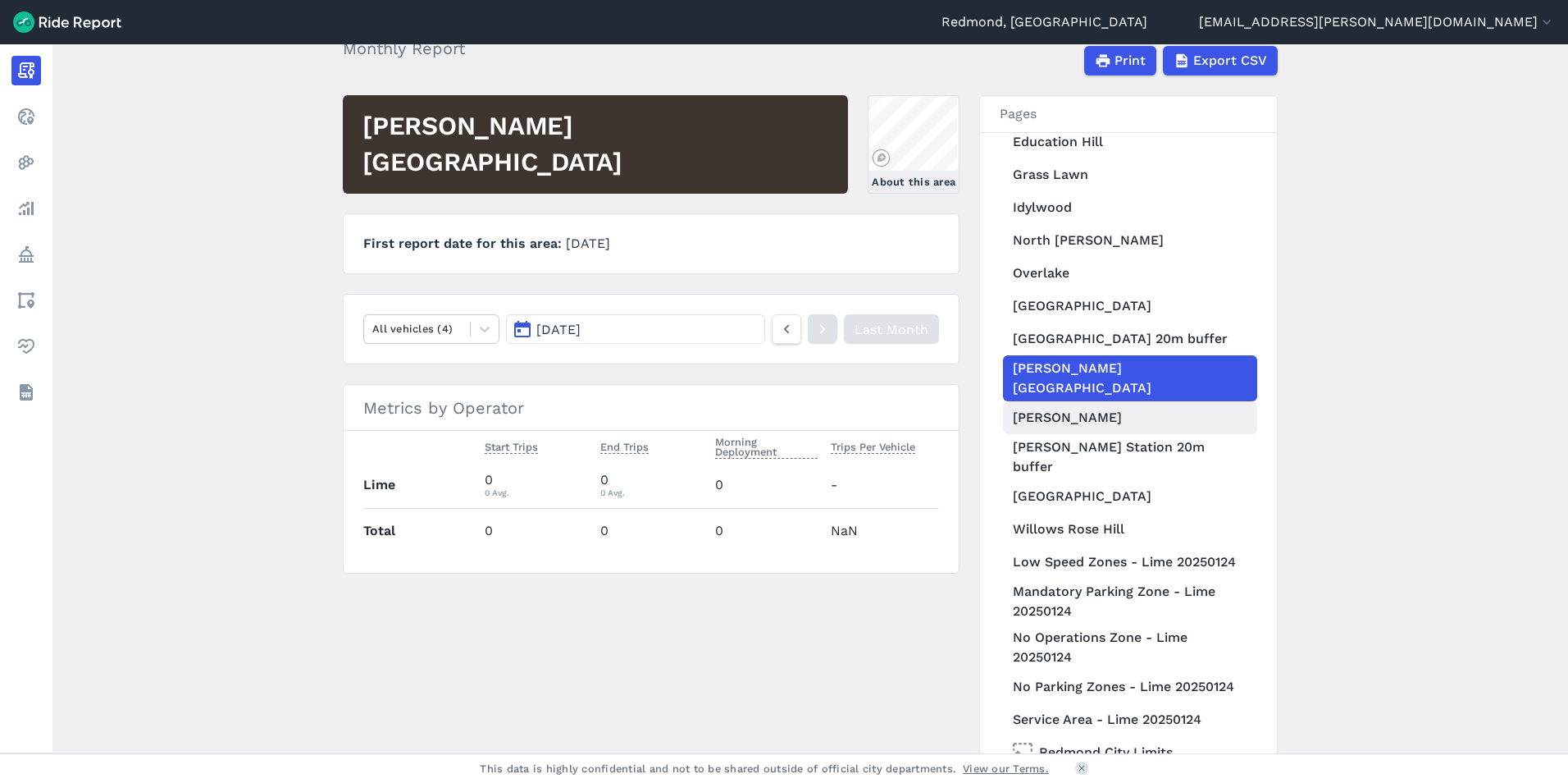
click at [1062, 401] on link "[PERSON_NAME]" at bounding box center [1130, 417] width 254 height 33
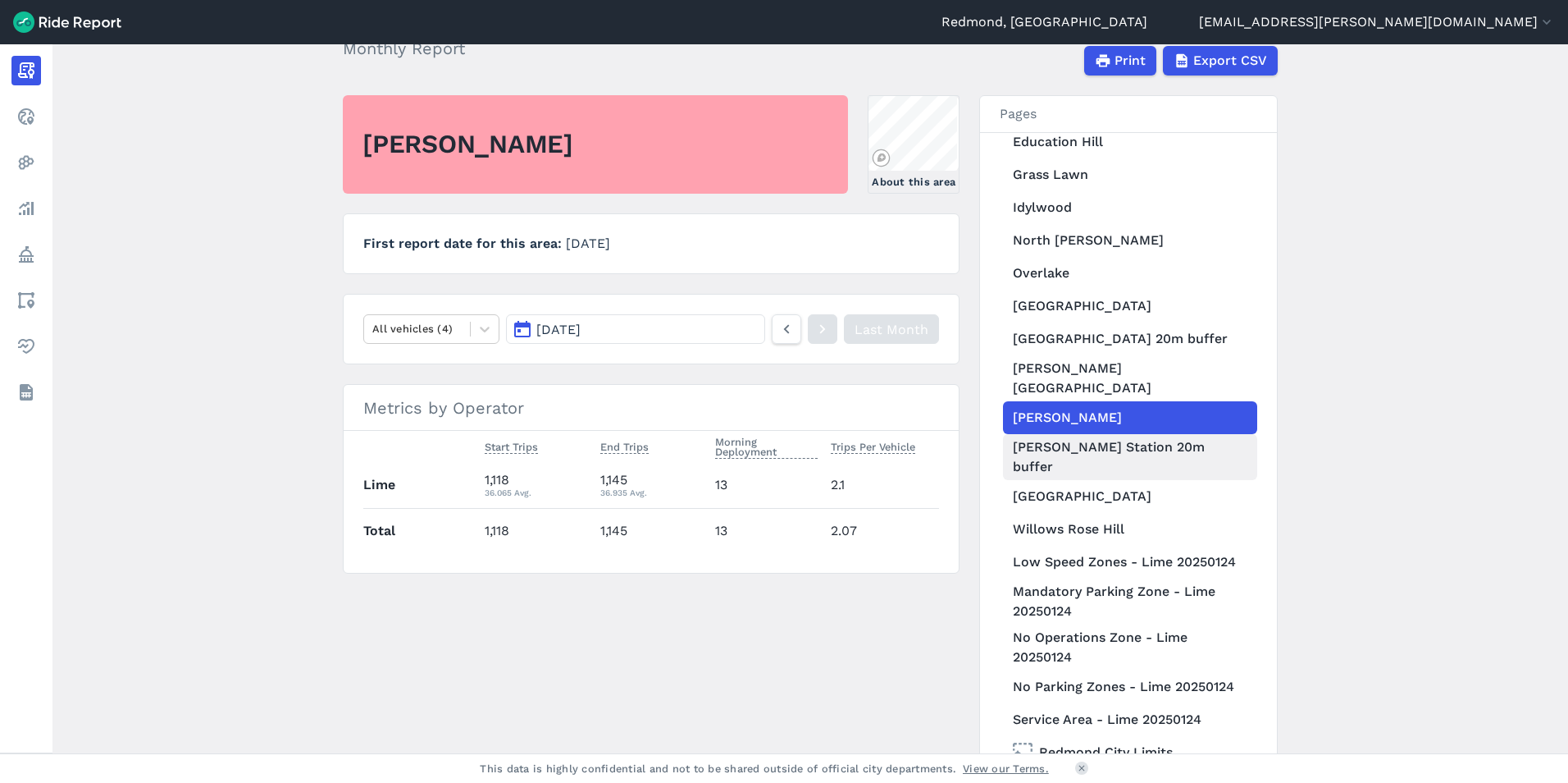
click at [1080, 434] on link "[PERSON_NAME] Station 20m buffer" at bounding box center [1130, 457] width 254 height 46
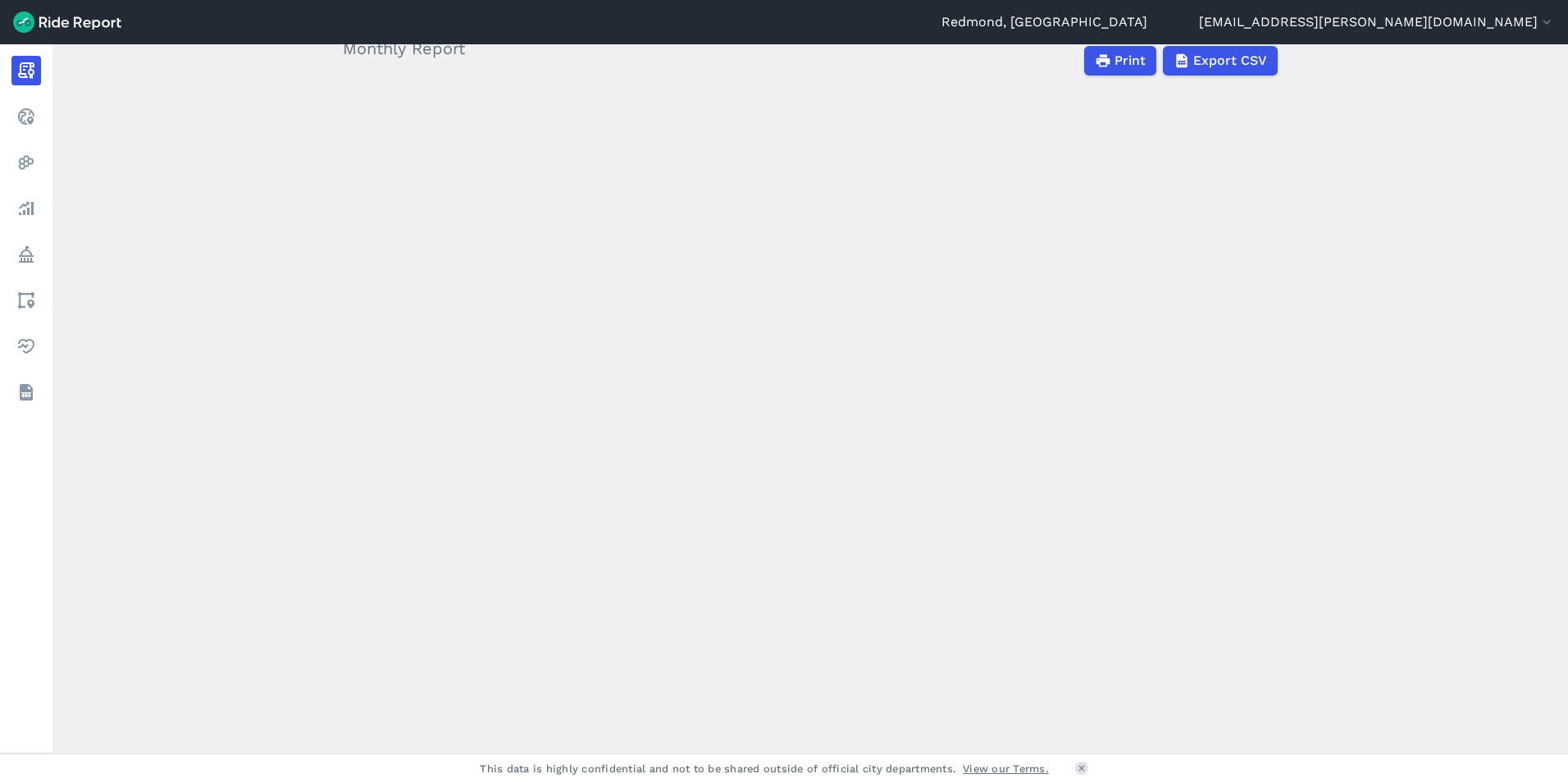
scroll to position [307, 0]
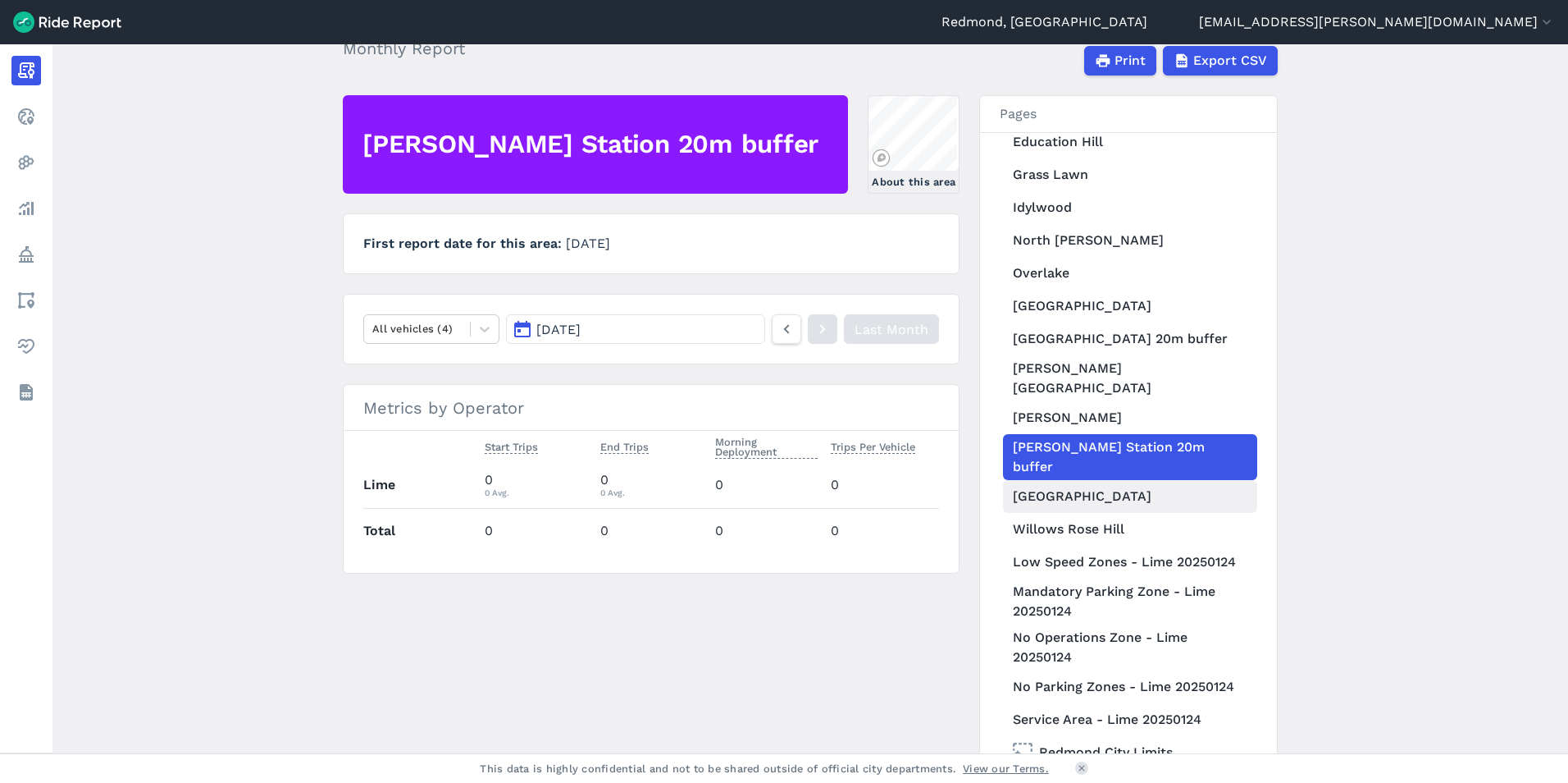
click at [1072, 480] on link "[GEOGRAPHIC_DATA]" at bounding box center [1130, 496] width 254 height 33
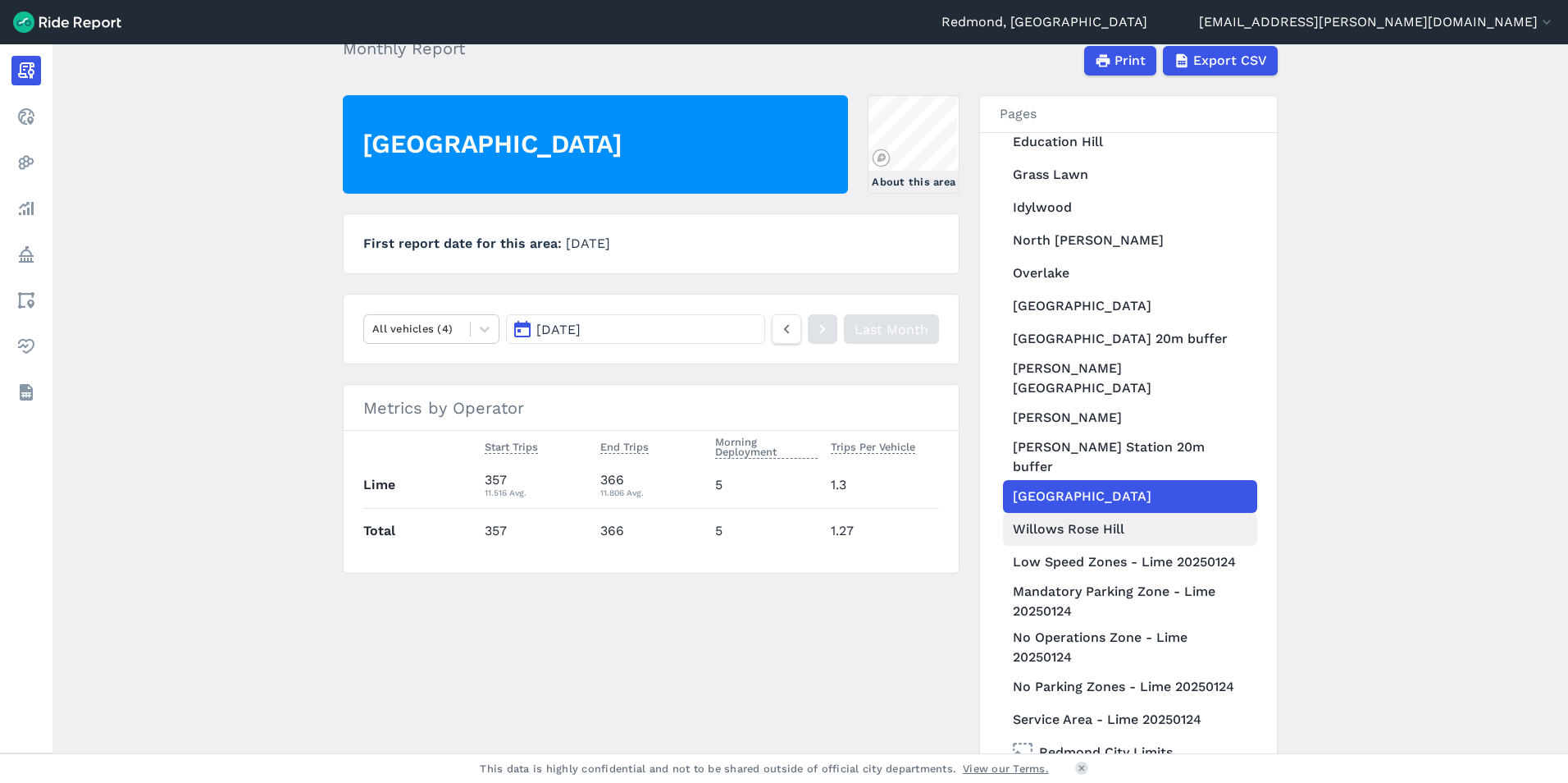
click at [1095, 513] on link "Willows Rose Hill" at bounding box center [1130, 529] width 254 height 33
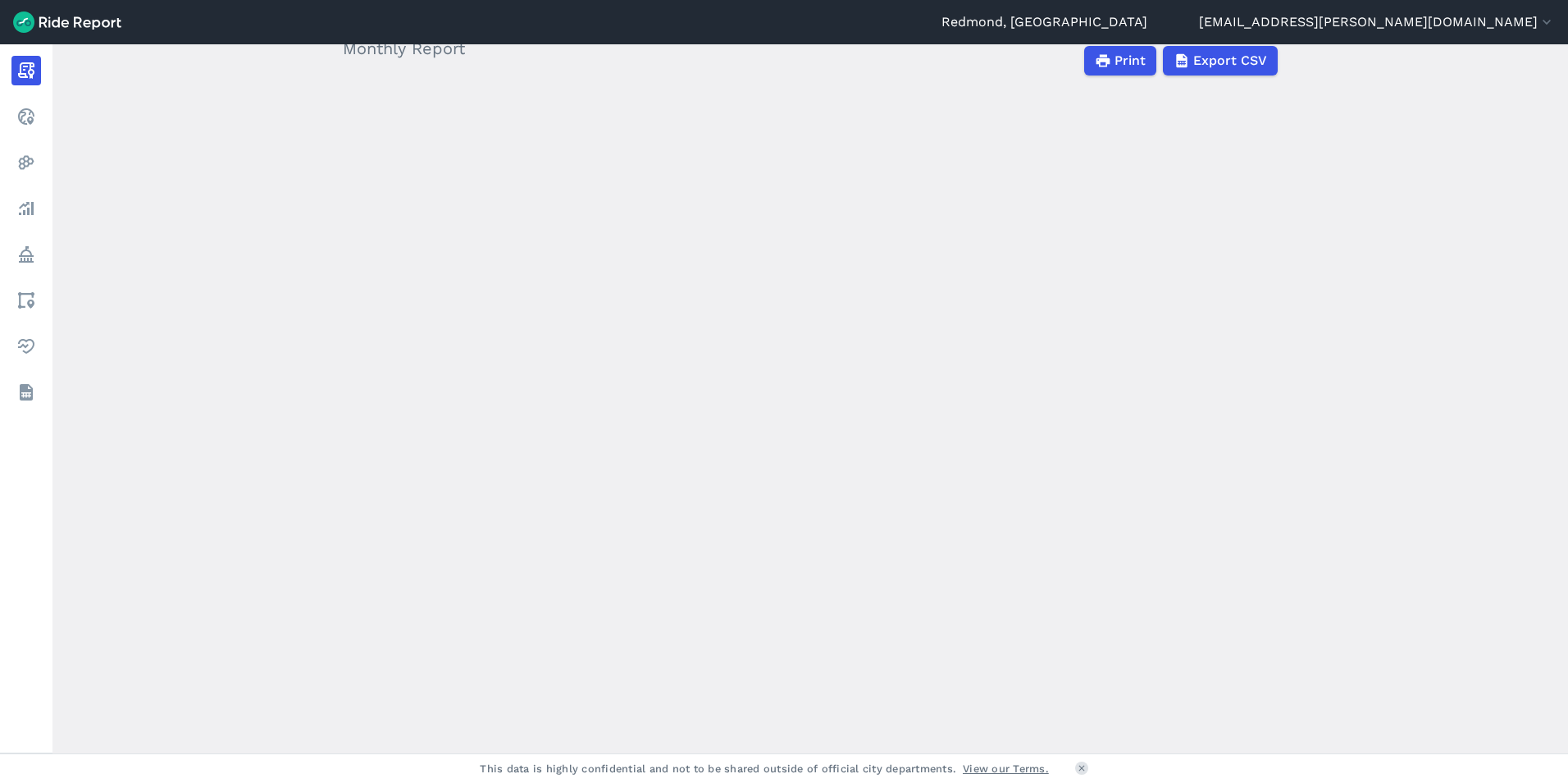
scroll to position [307, 0]
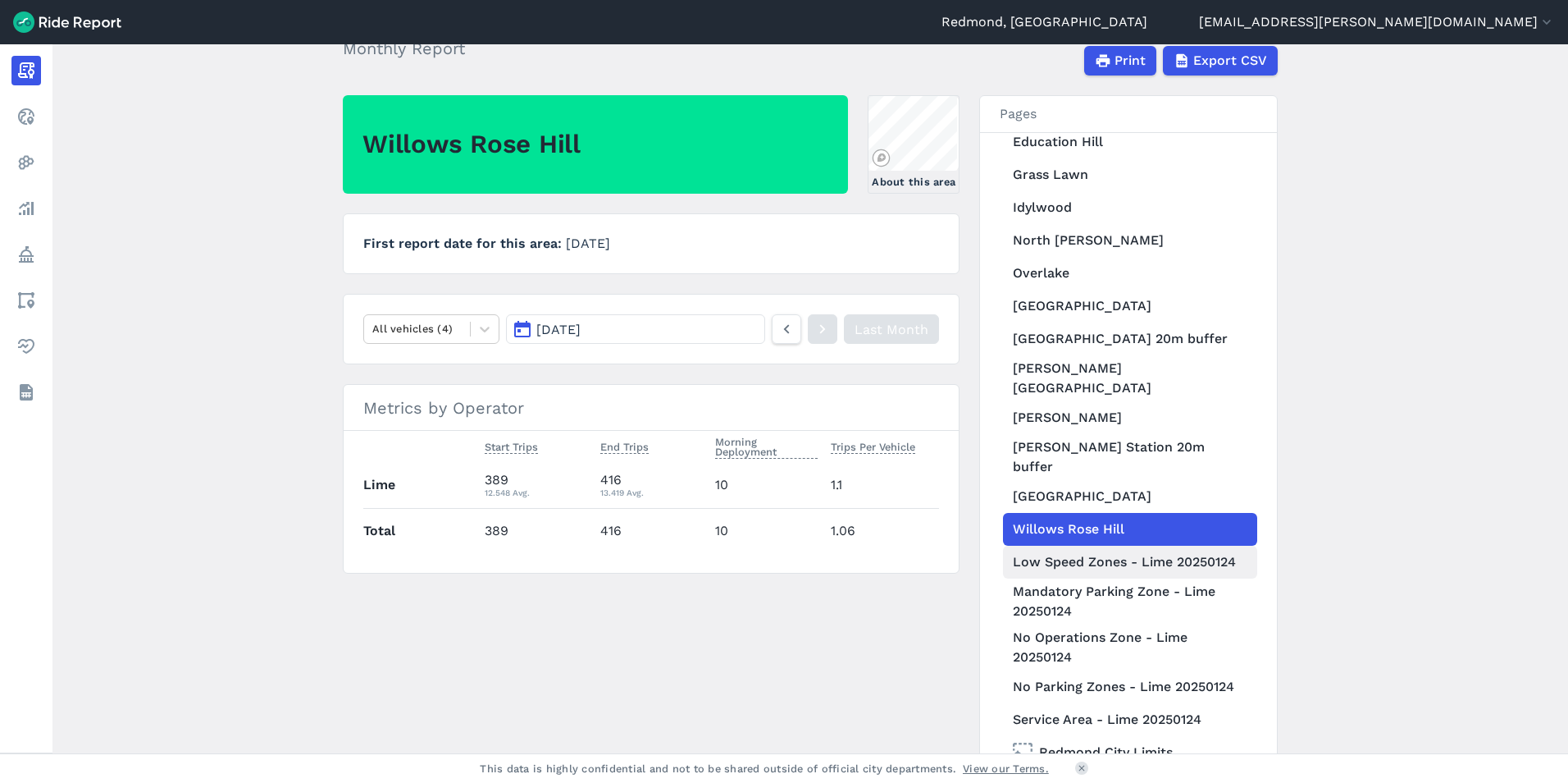
click at [1075, 545] on link "Low Speed Zones - Lime 20250124" at bounding box center [1130, 561] width 254 height 33
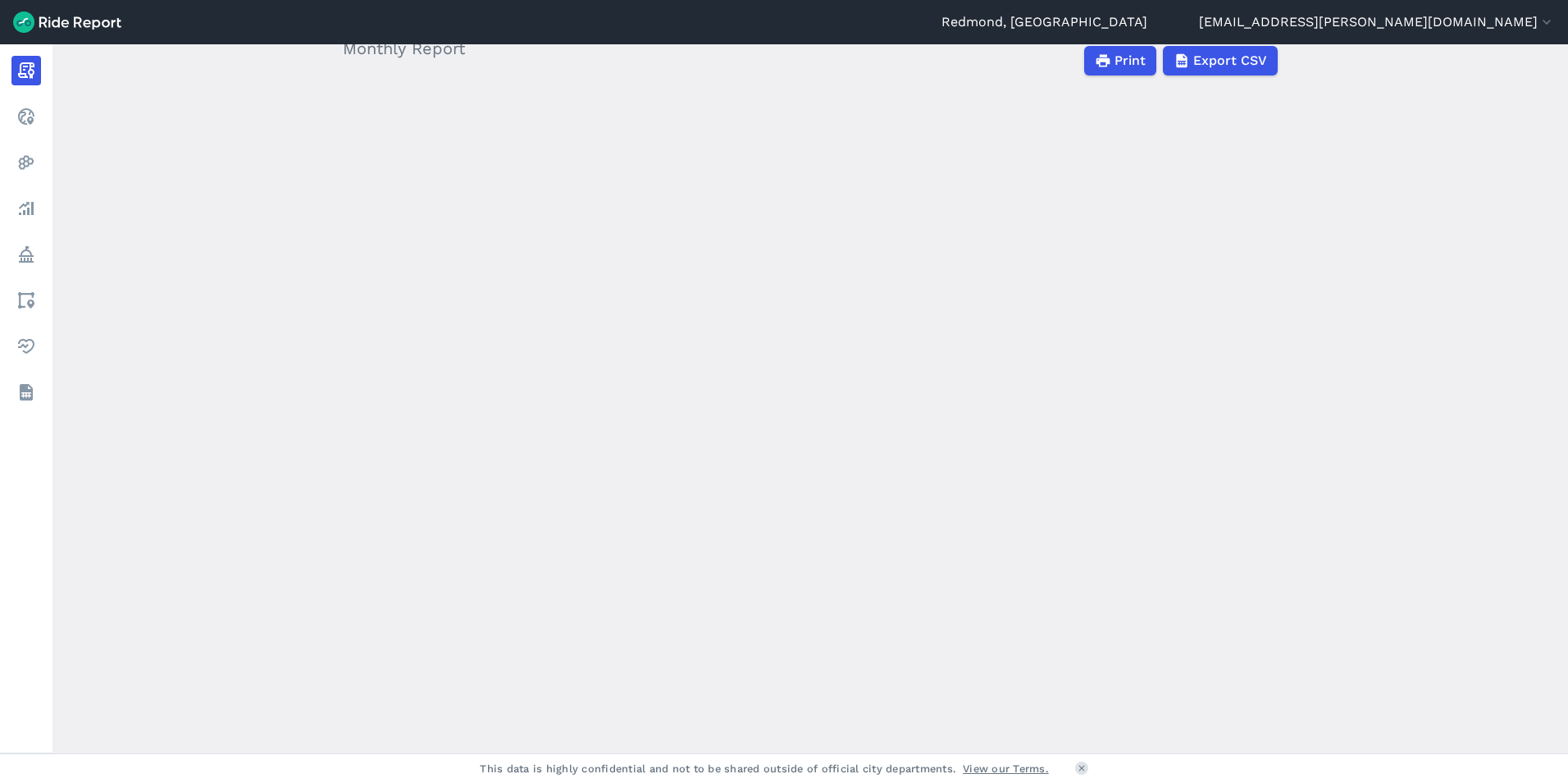
scroll to position [307, 0]
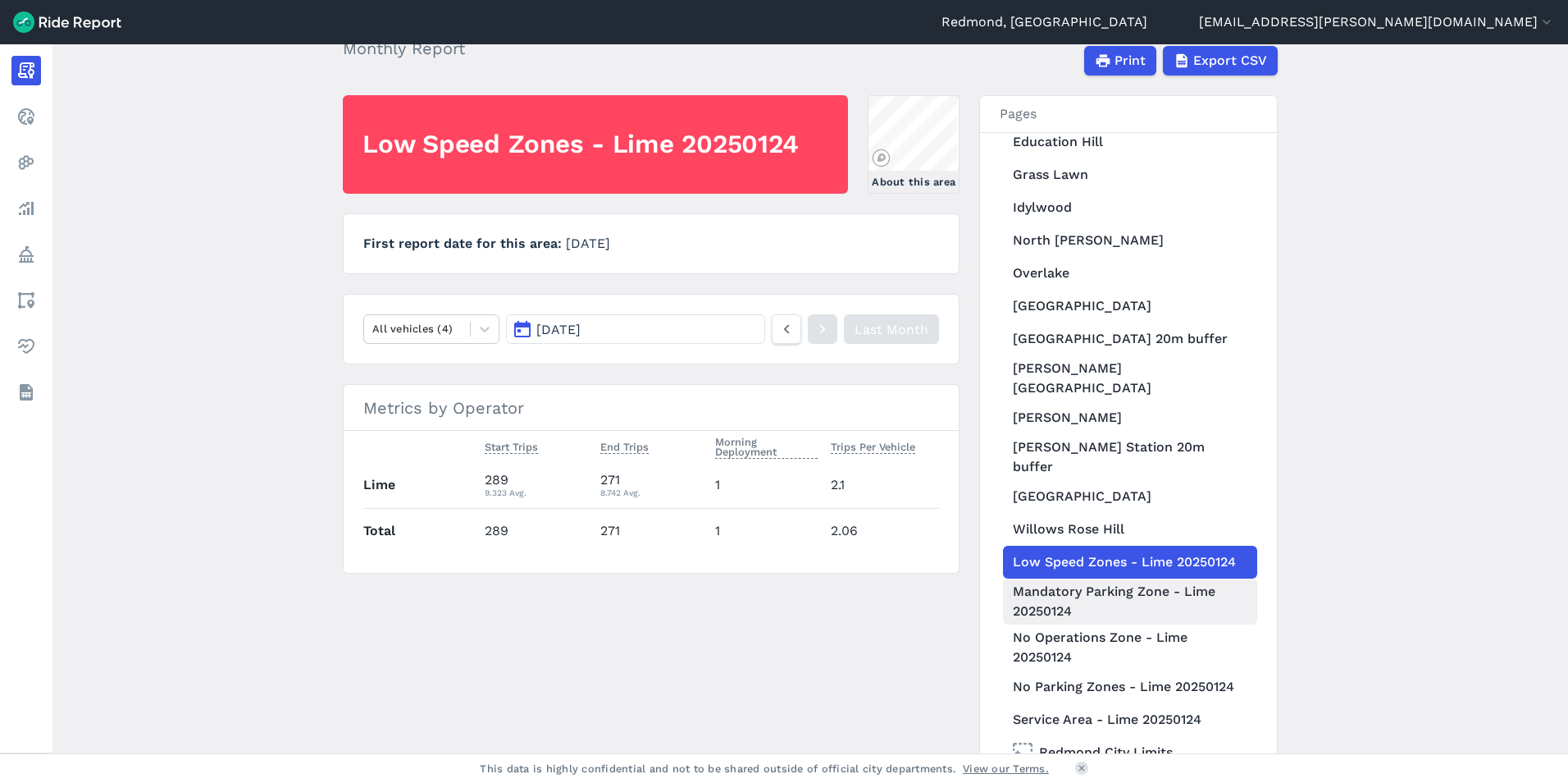
click at [1140, 578] on link "Mandatory Parking Zone - Lime 20250124" at bounding box center [1130, 601] width 254 height 46
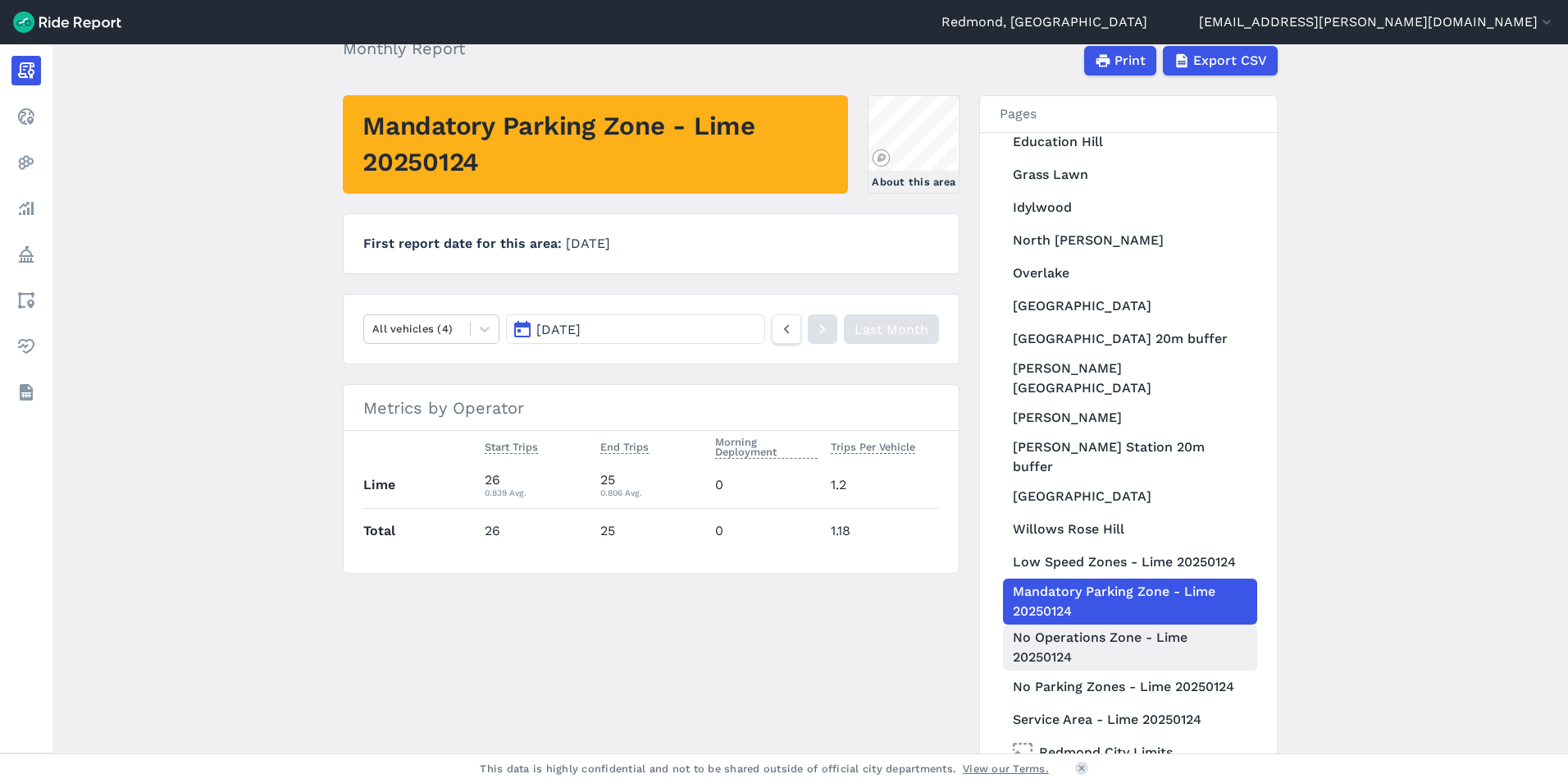
click at [1103, 625] on link "No Operations Zone - Lime 20250124" at bounding box center [1130, 647] width 254 height 46
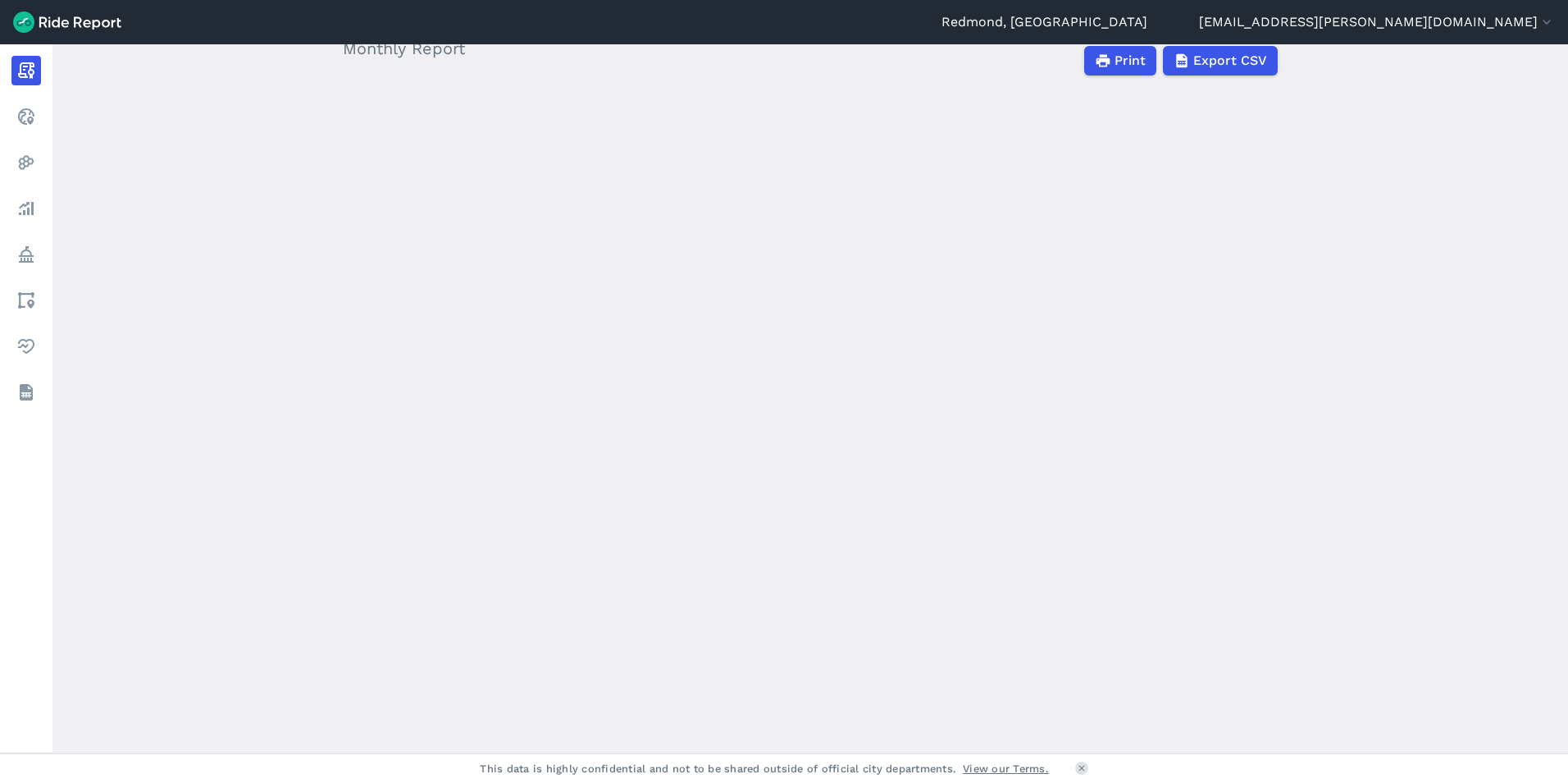
scroll to position [307, 0]
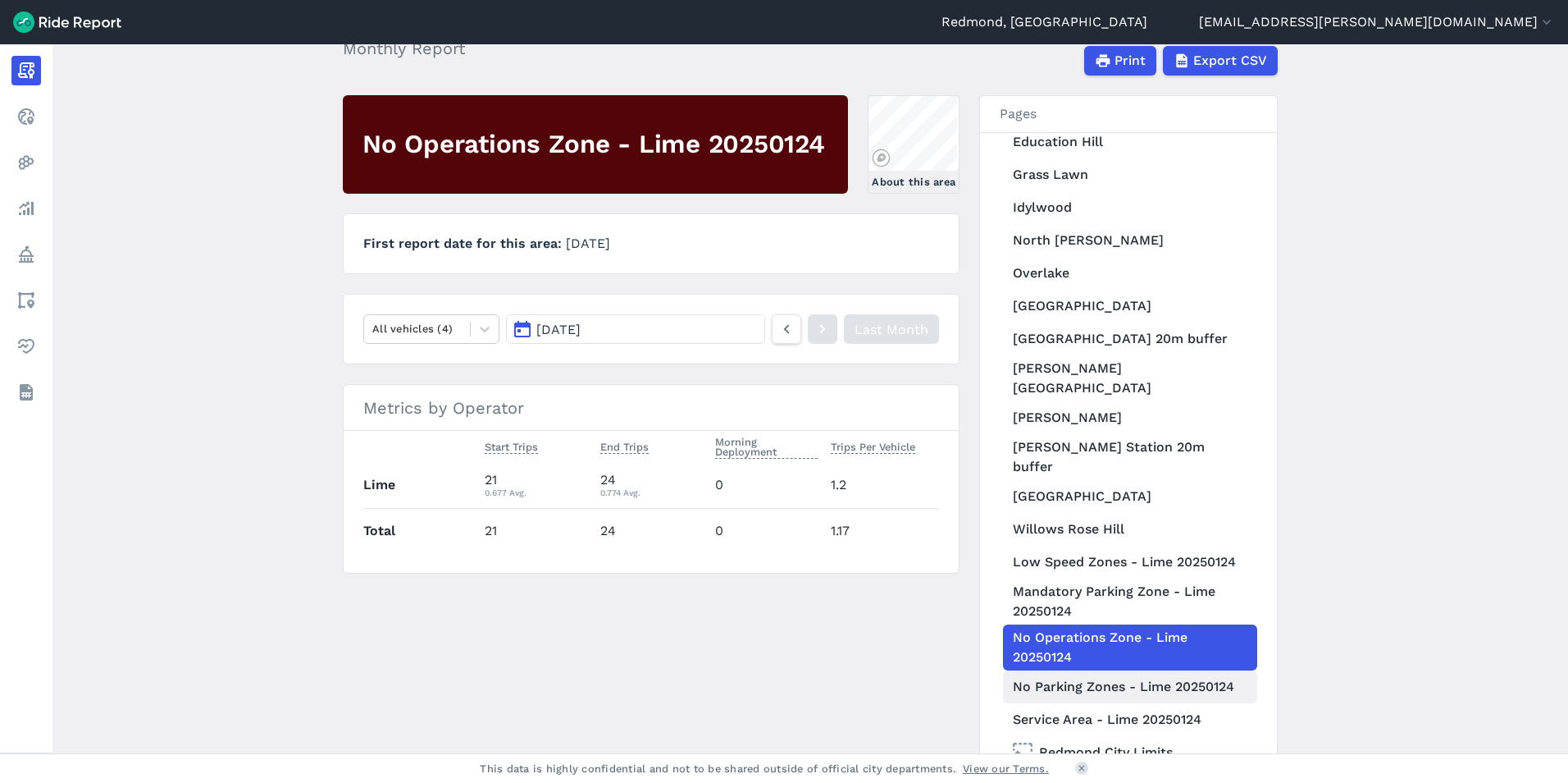
click at [1086, 671] on link "No Parking Zones - Lime 20250124" at bounding box center [1130, 687] width 254 height 33
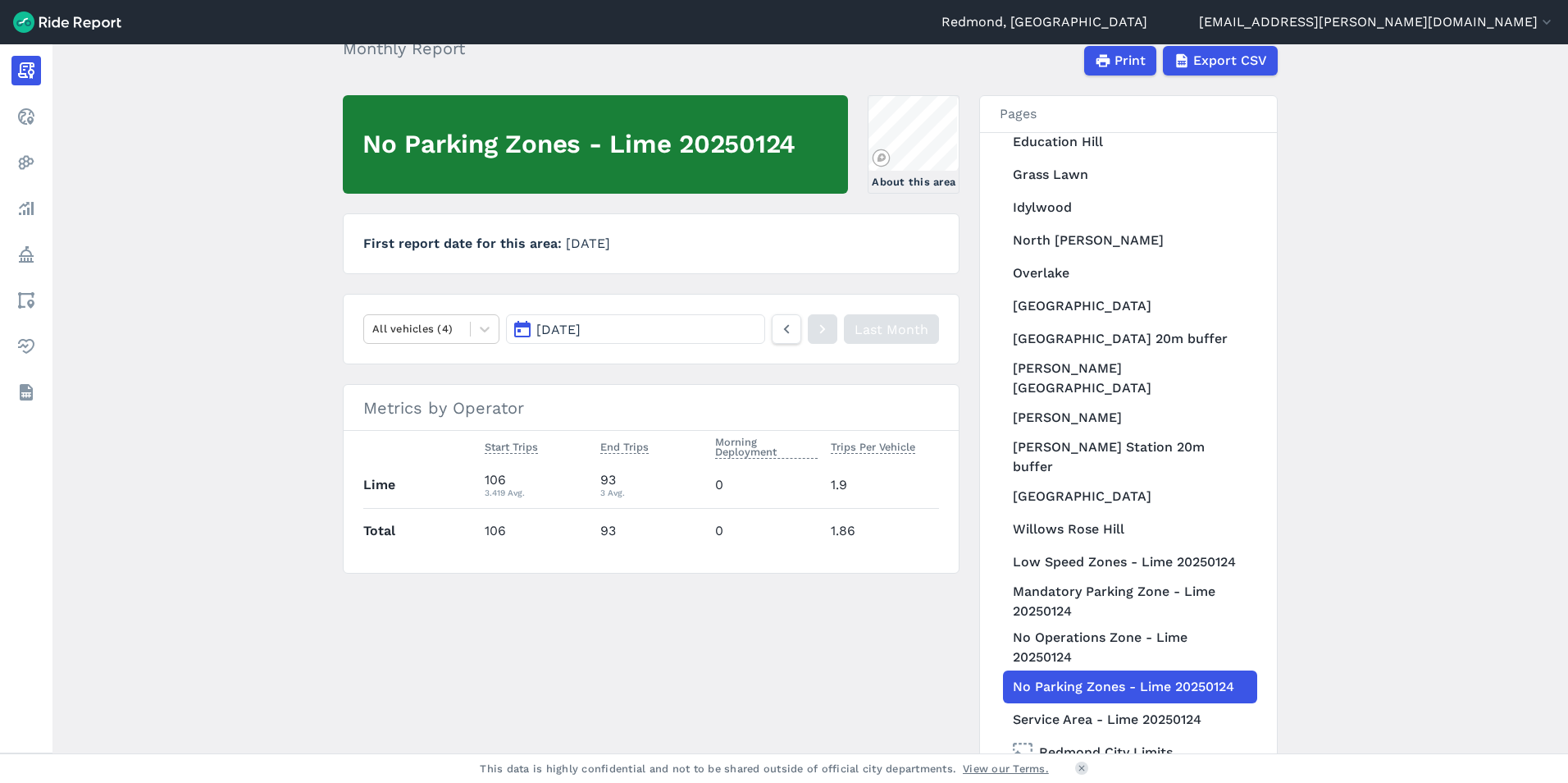
scroll to position [178, 0]
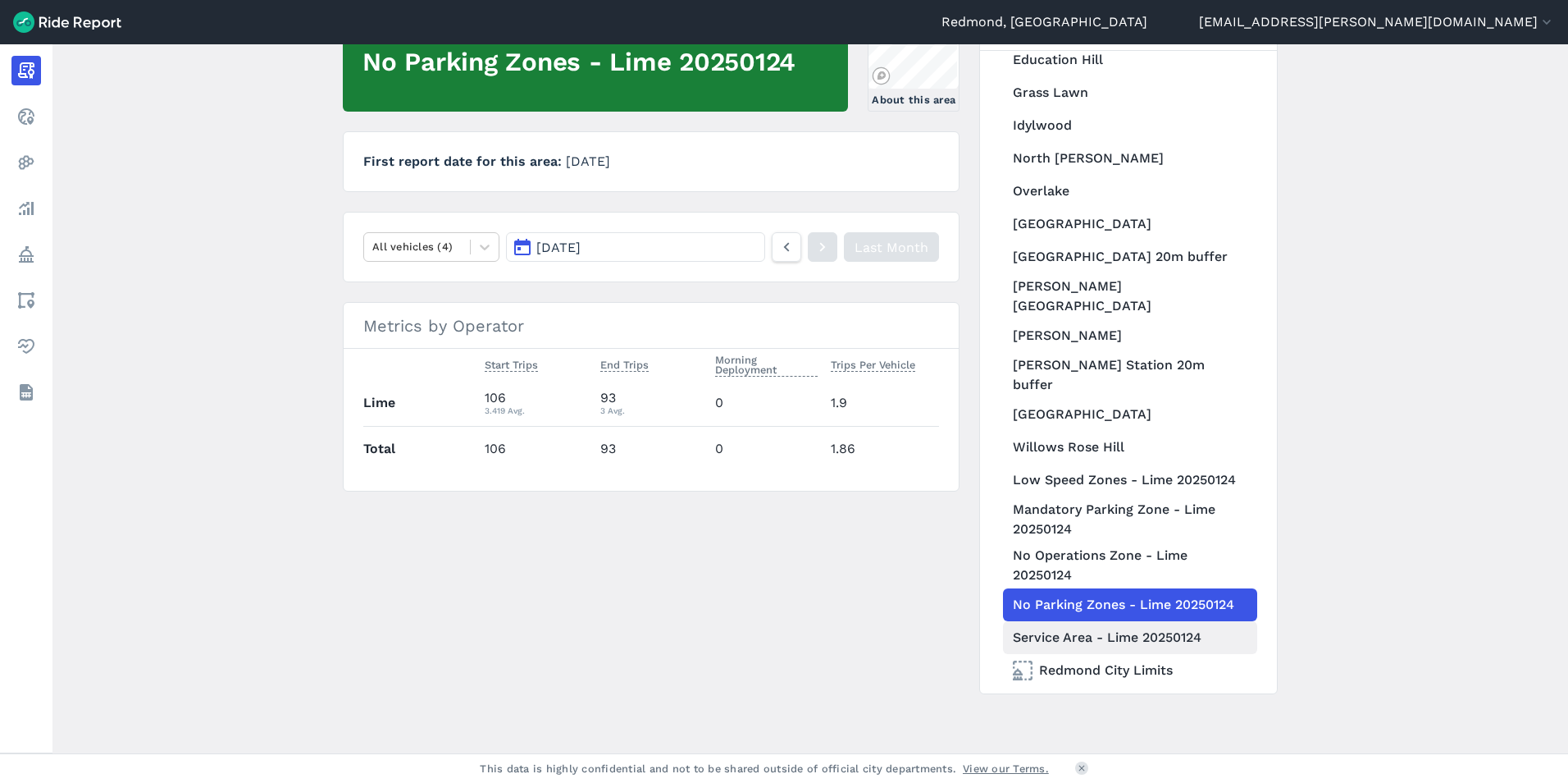
click at [1077, 621] on link "Service Area - Lime 20250124" at bounding box center [1130, 637] width 254 height 33
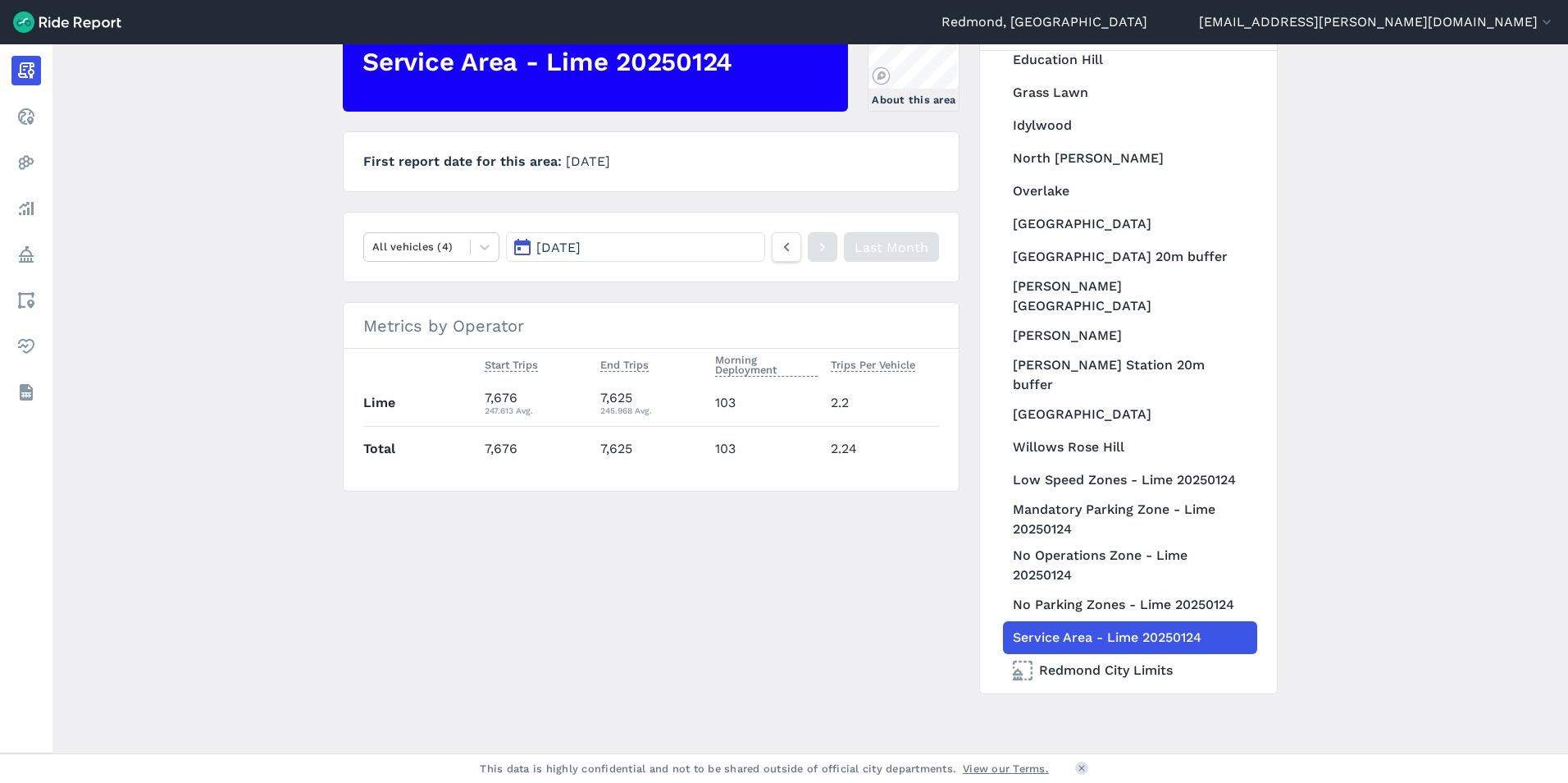
click at [721, 241] on button "[DATE]" at bounding box center [635, 247] width 259 height 30
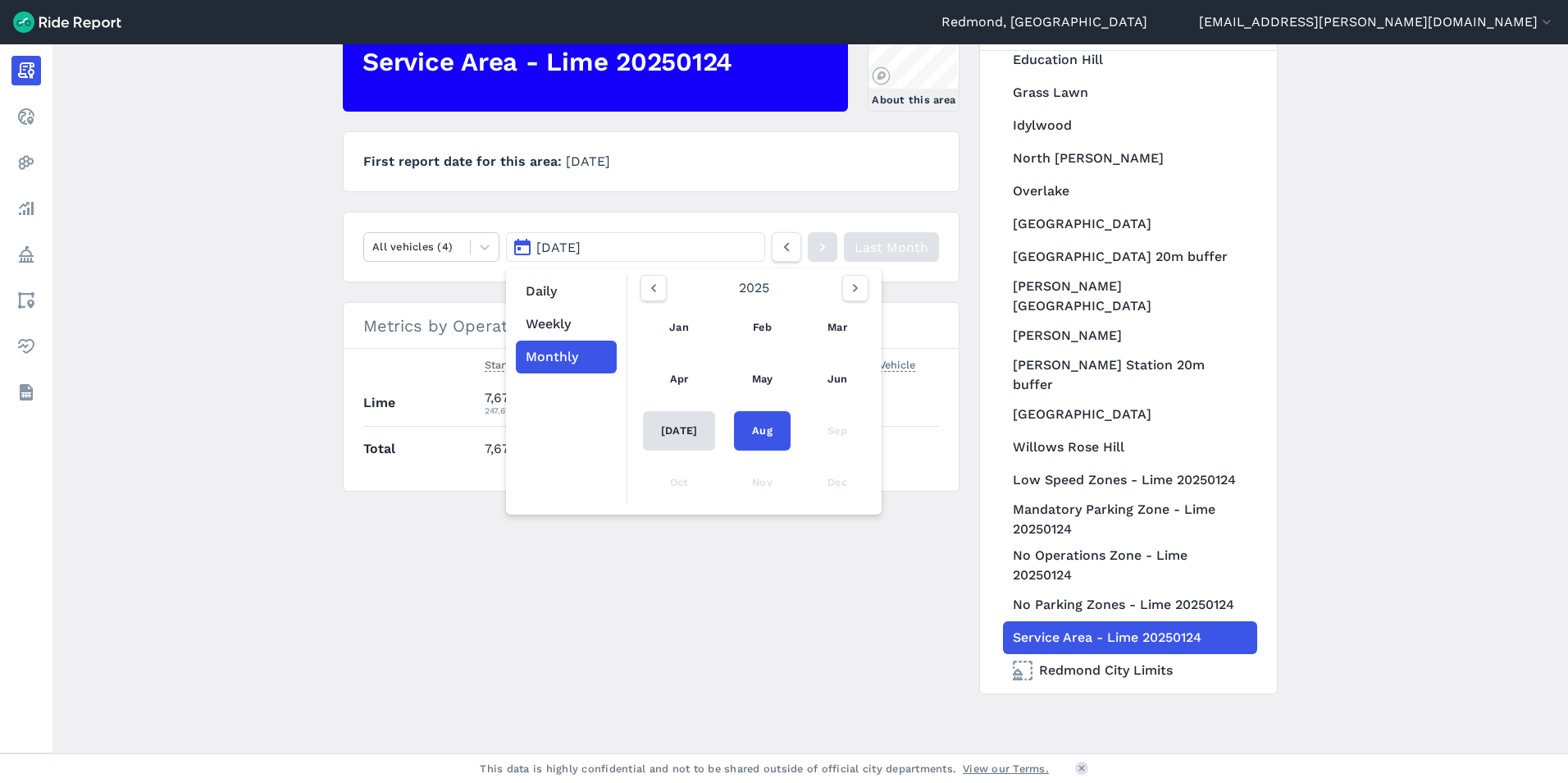
click at [666, 422] on link "[DATE]" at bounding box center [679, 431] width 72 height 39
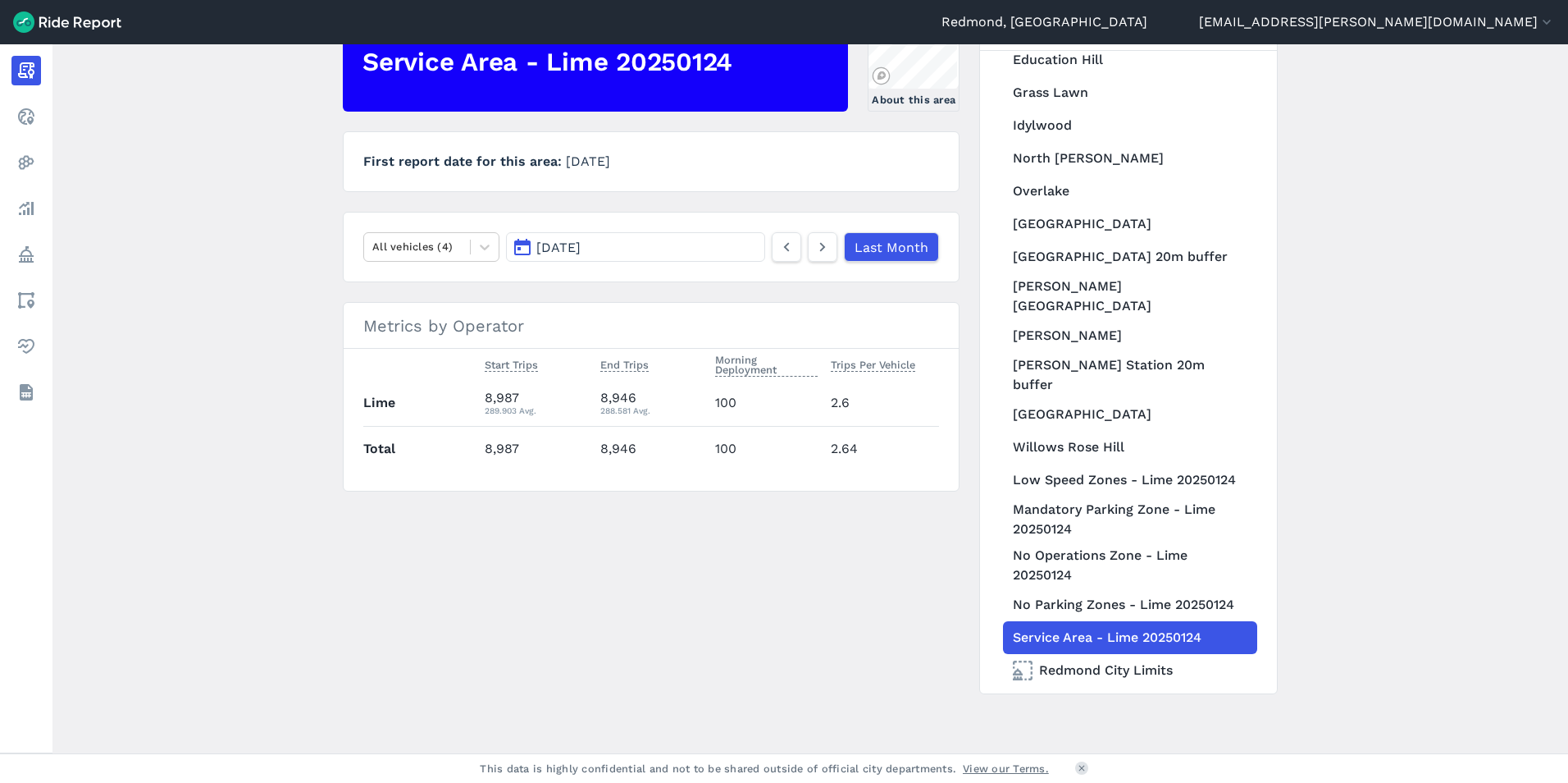
click at [692, 250] on button "[DATE]" at bounding box center [635, 247] width 259 height 30
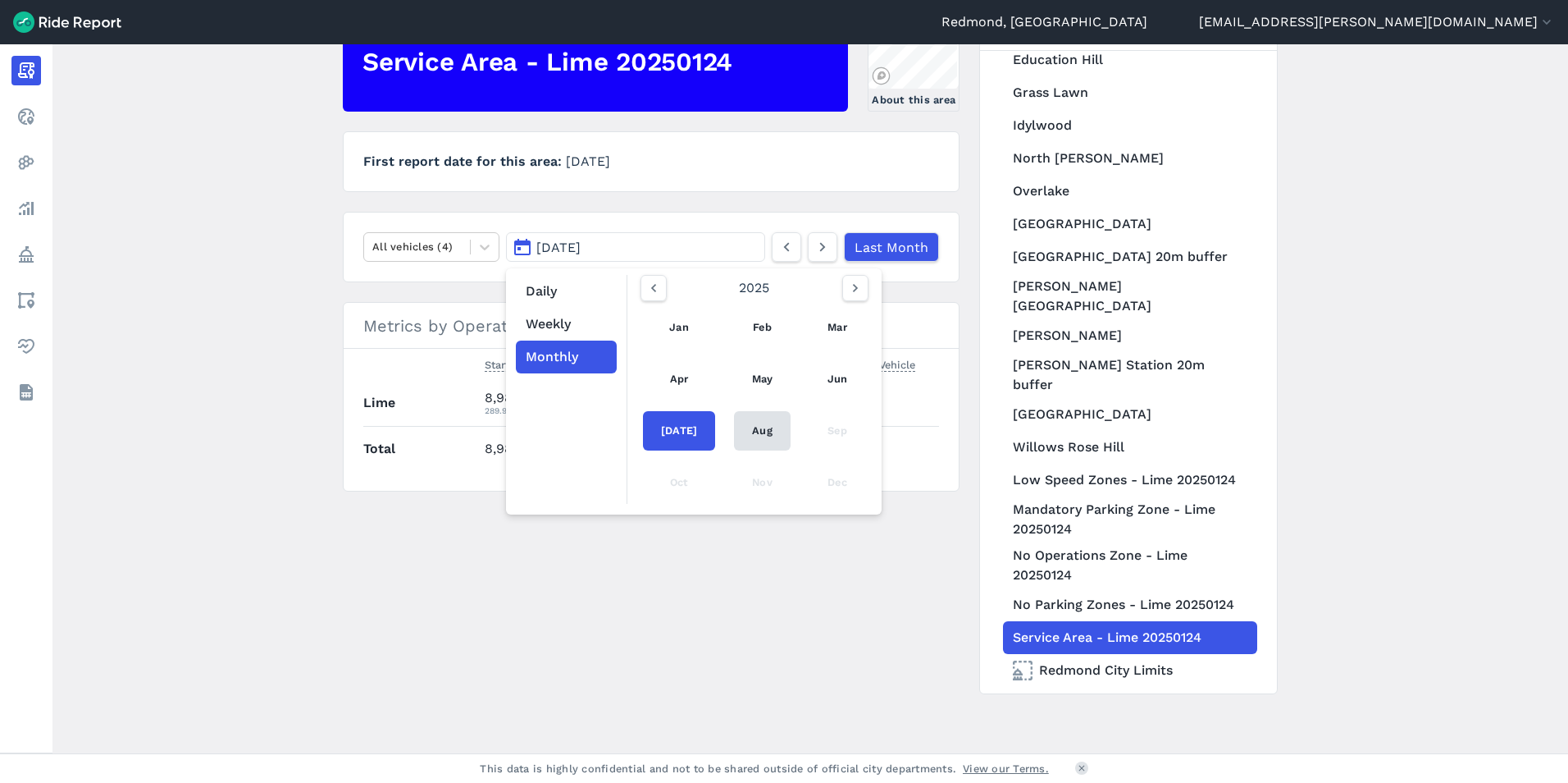
click at [747, 427] on link "Aug" at bounding box center [762, 431] width 57 height 39
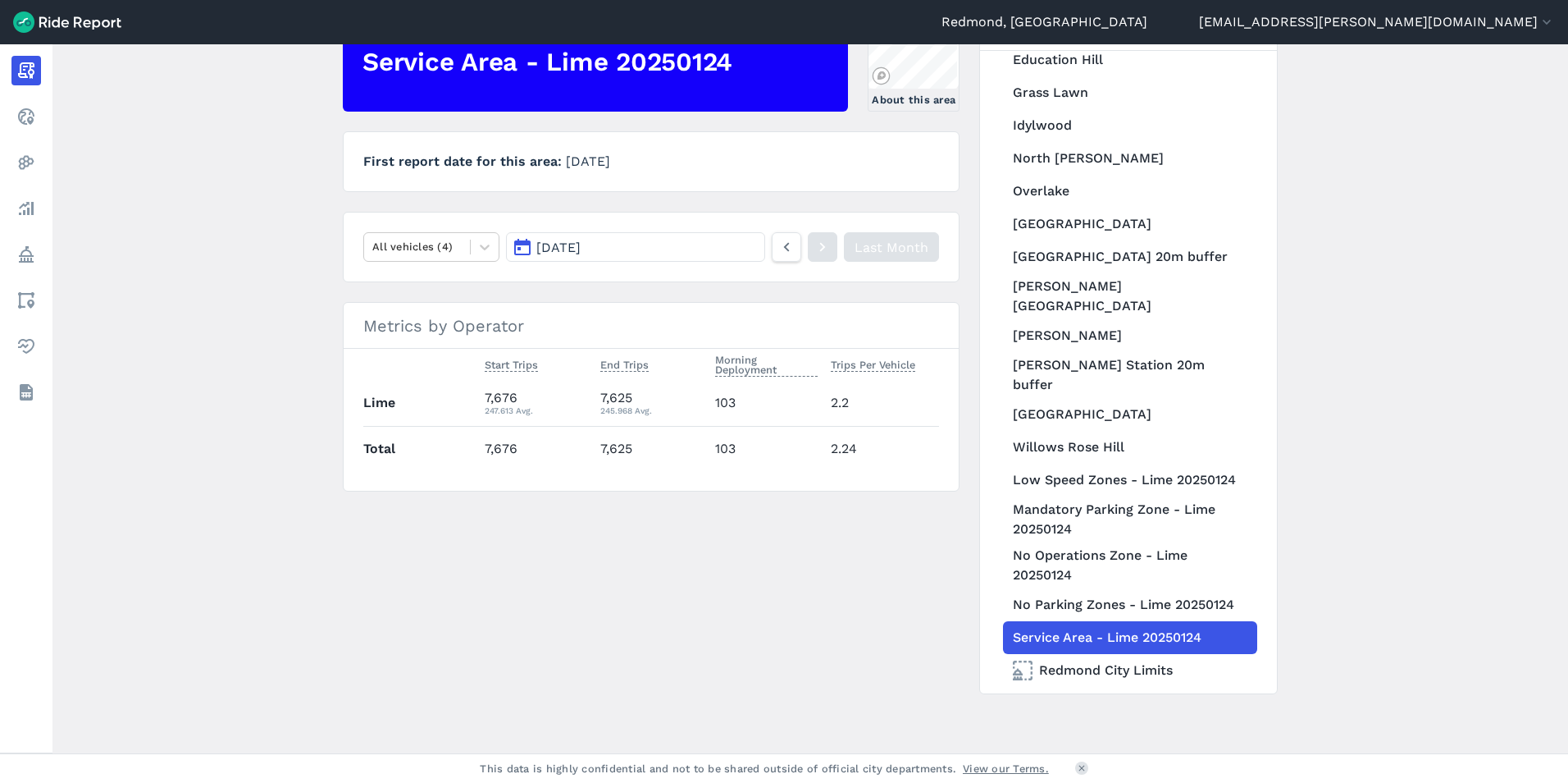
click at [723, 246] on button "[DATE]" at bounding box center [635, 247] width 259 height 30
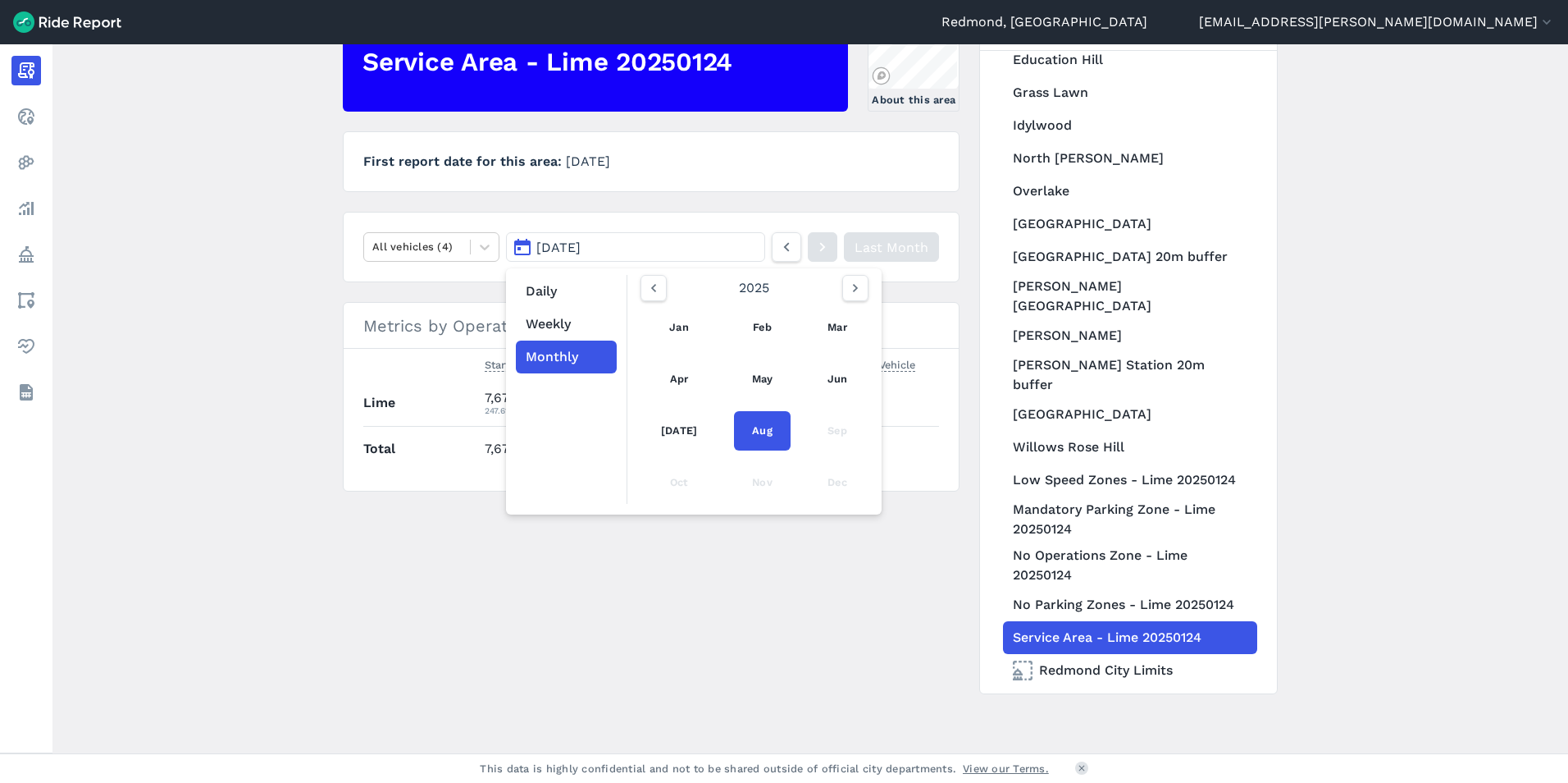
click at [679, 431] on link "[DATE]" at bounding box center [679, 431] width 72 height 39
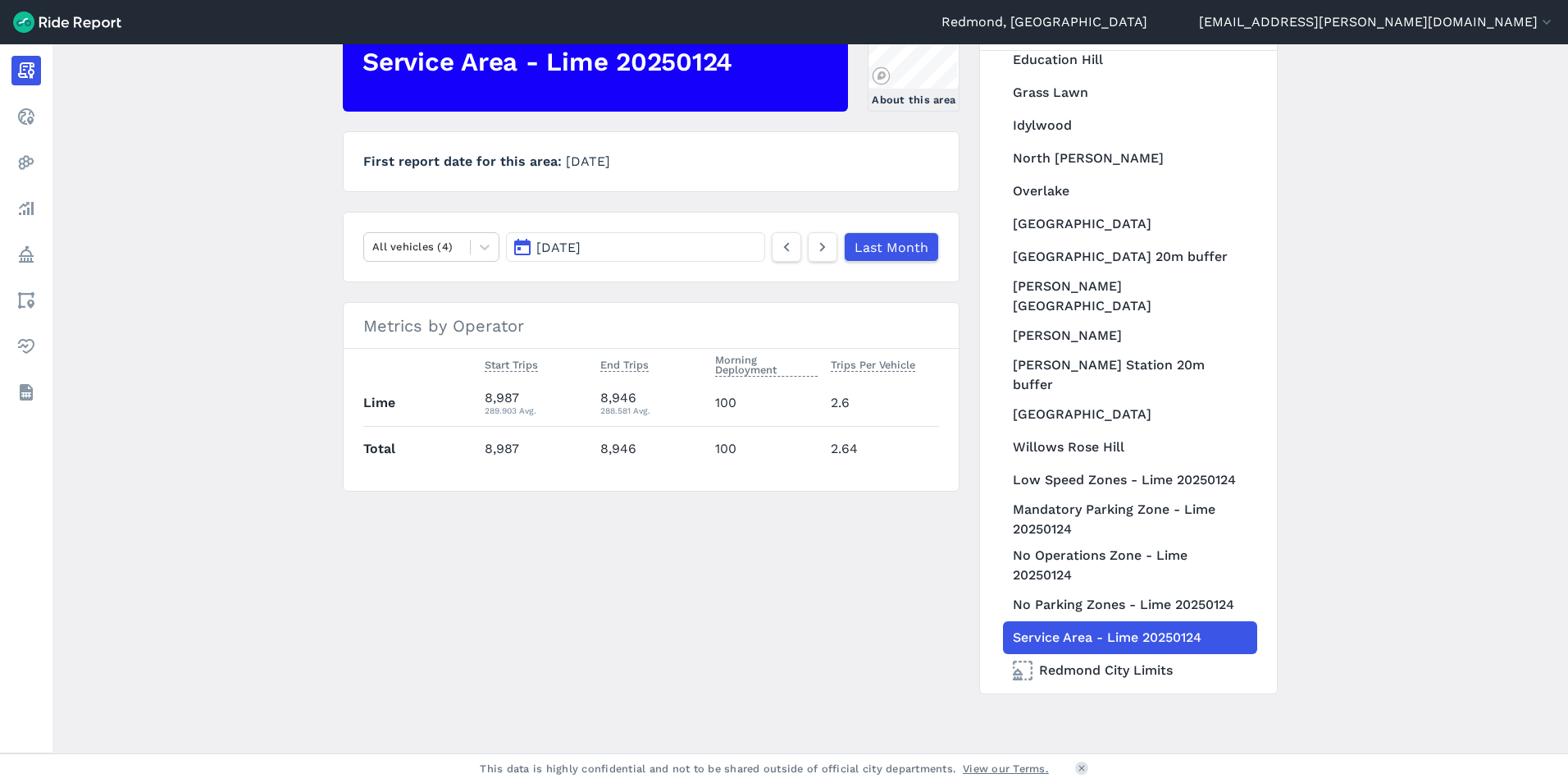
click at [741, 238] on button "[DATE]" at bounding box center [635, 247] width 259 height 30
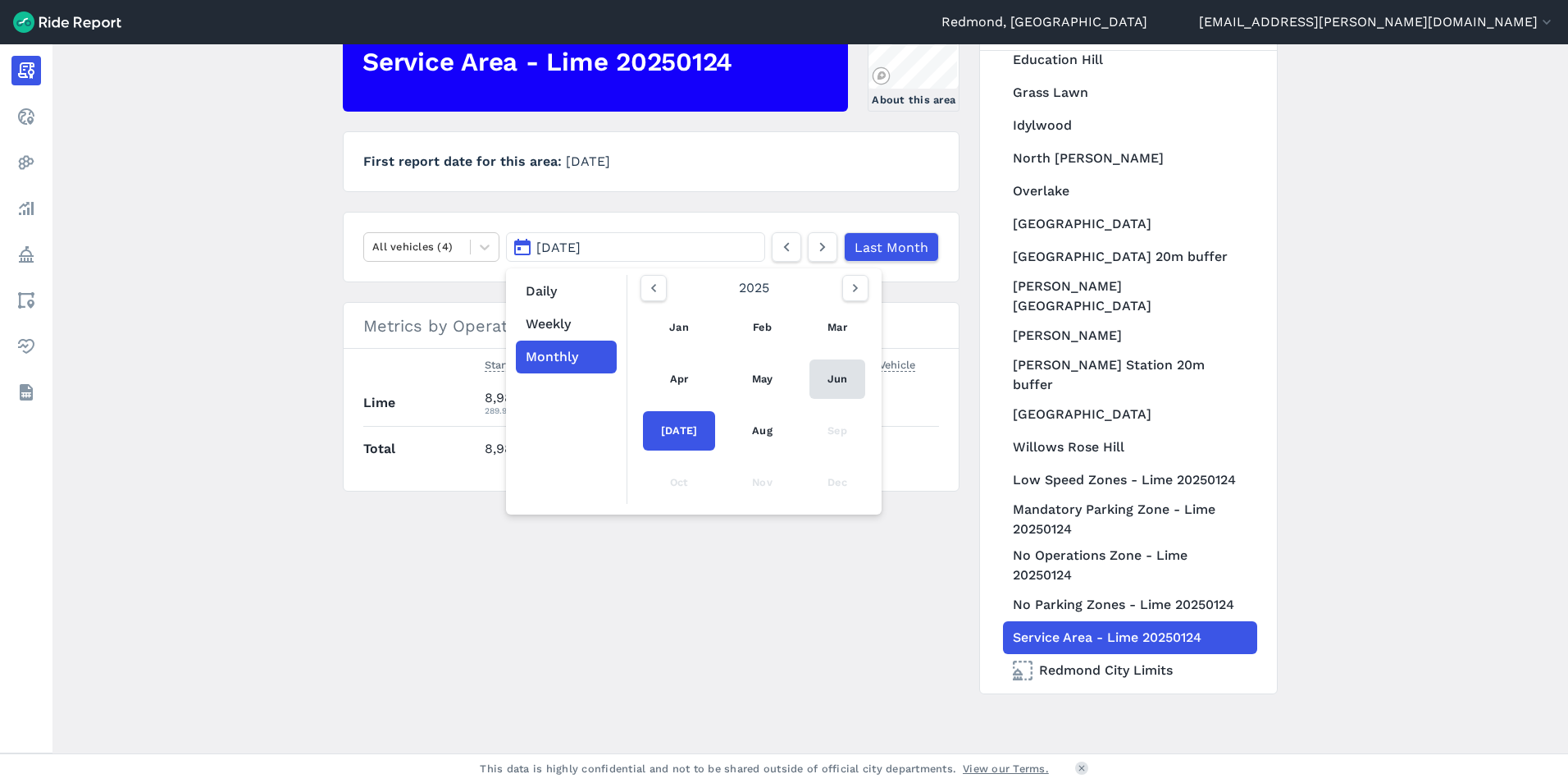
click at [834, 384] on link "Jun" at bounding box center [838, 379] width 56 height 39
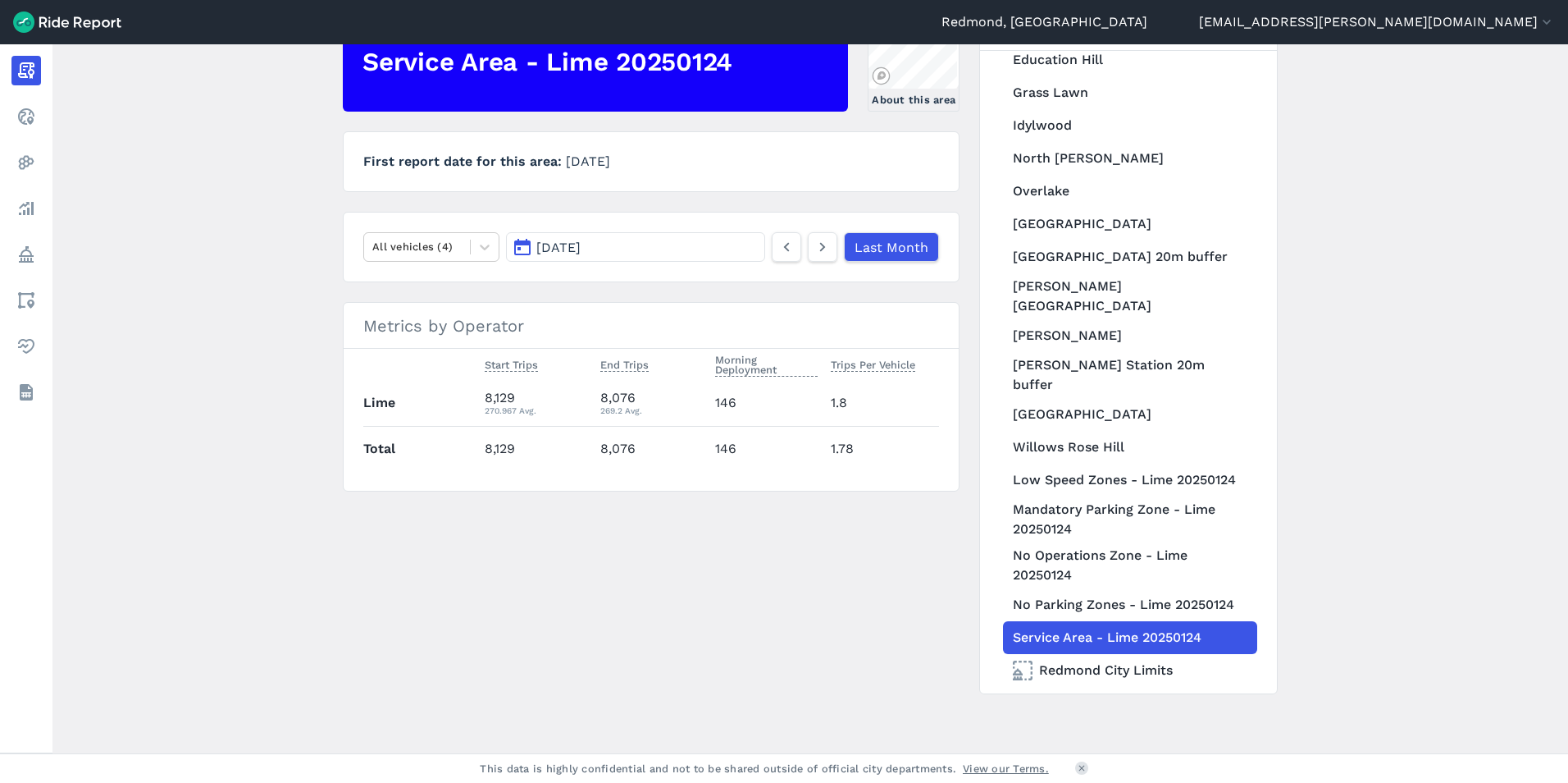
click at [737, 242] on button "[DATE]" at bounding box center [635, 247] width 259 height 30
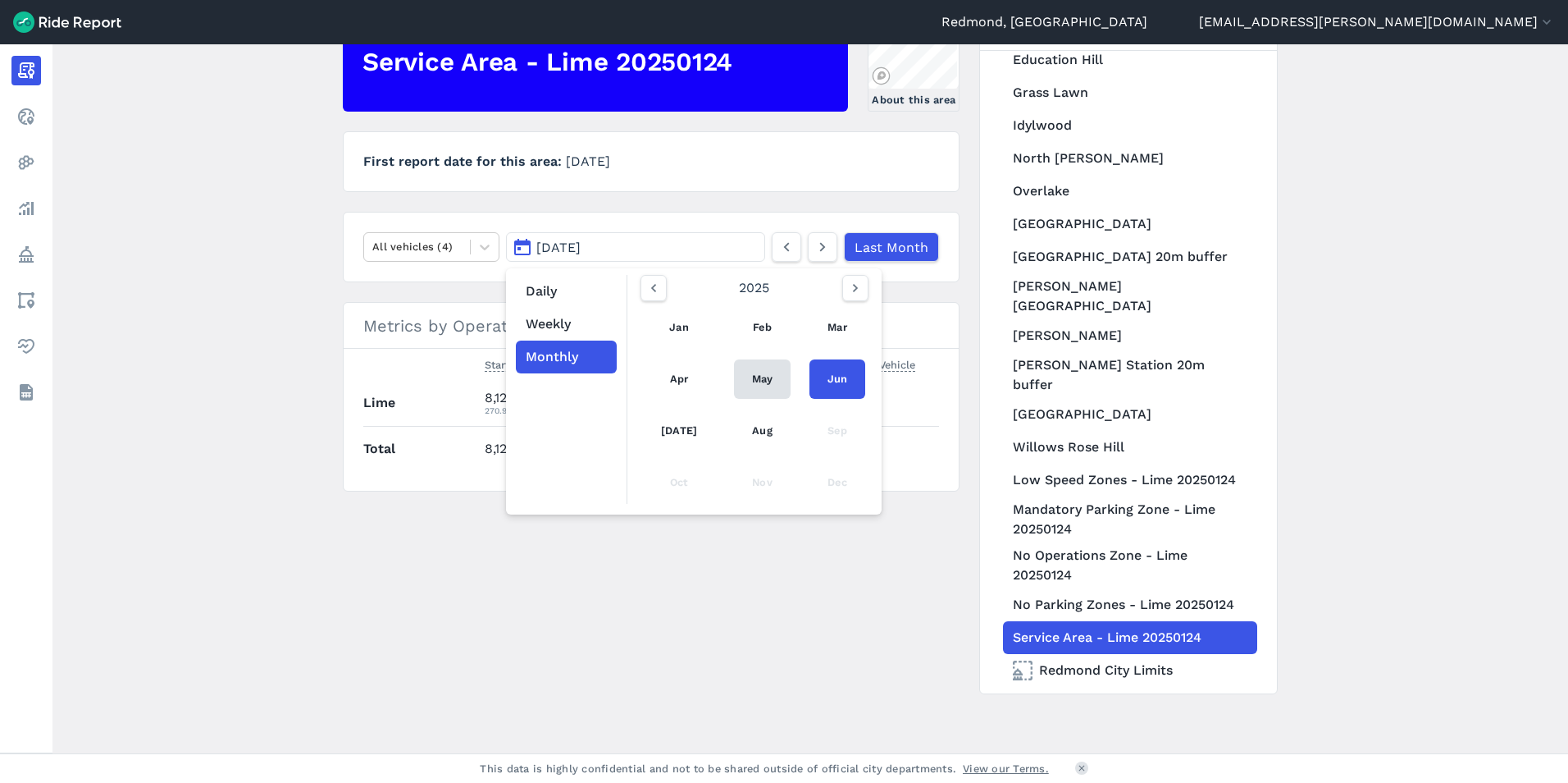
click at [737, 385] on link "May" at bounding box center [762, 379] width 57 height 39
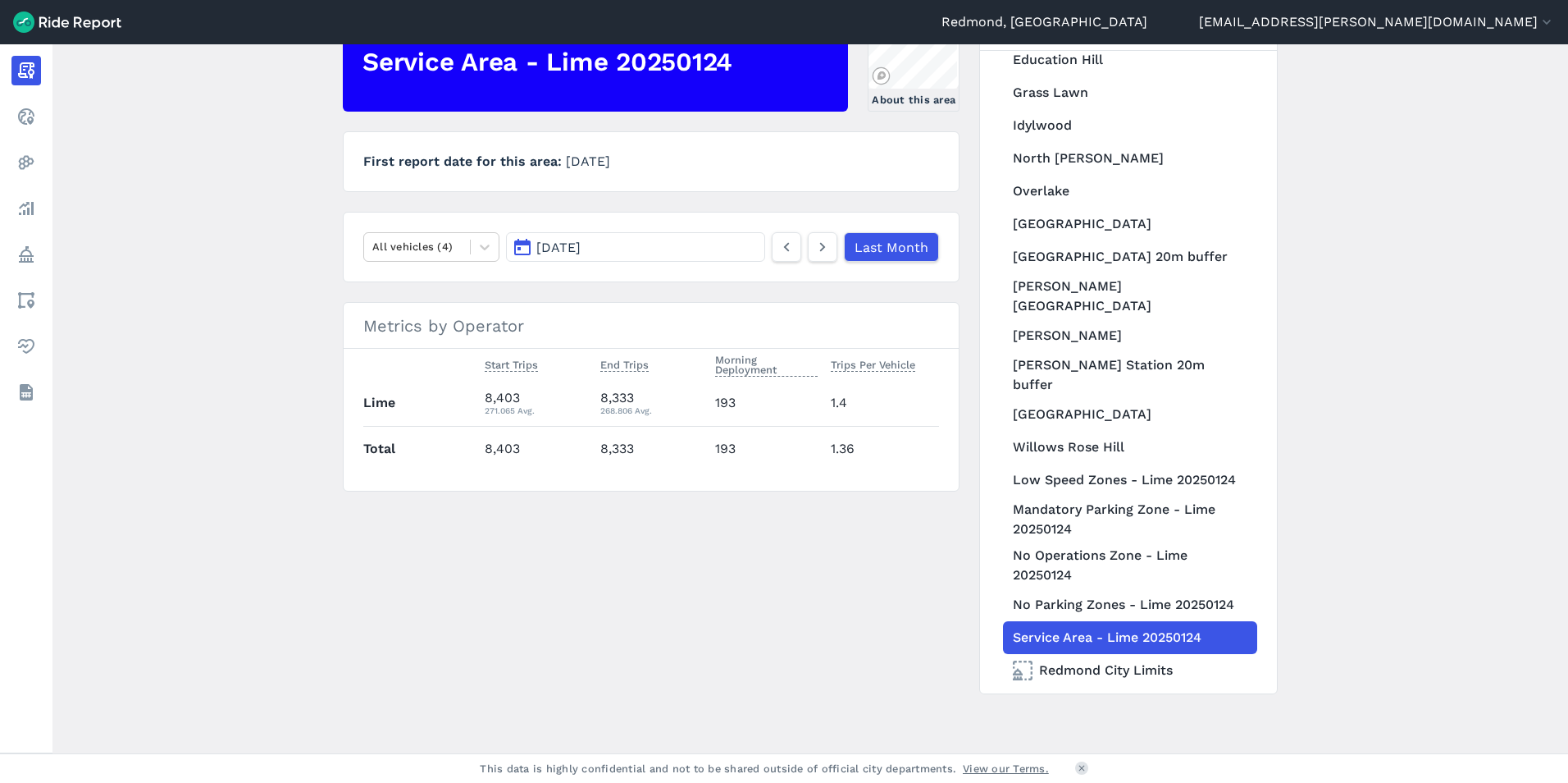
click at [742, 241] on button "[DATE]" at bounding box center [635, 247] width 259 height 30
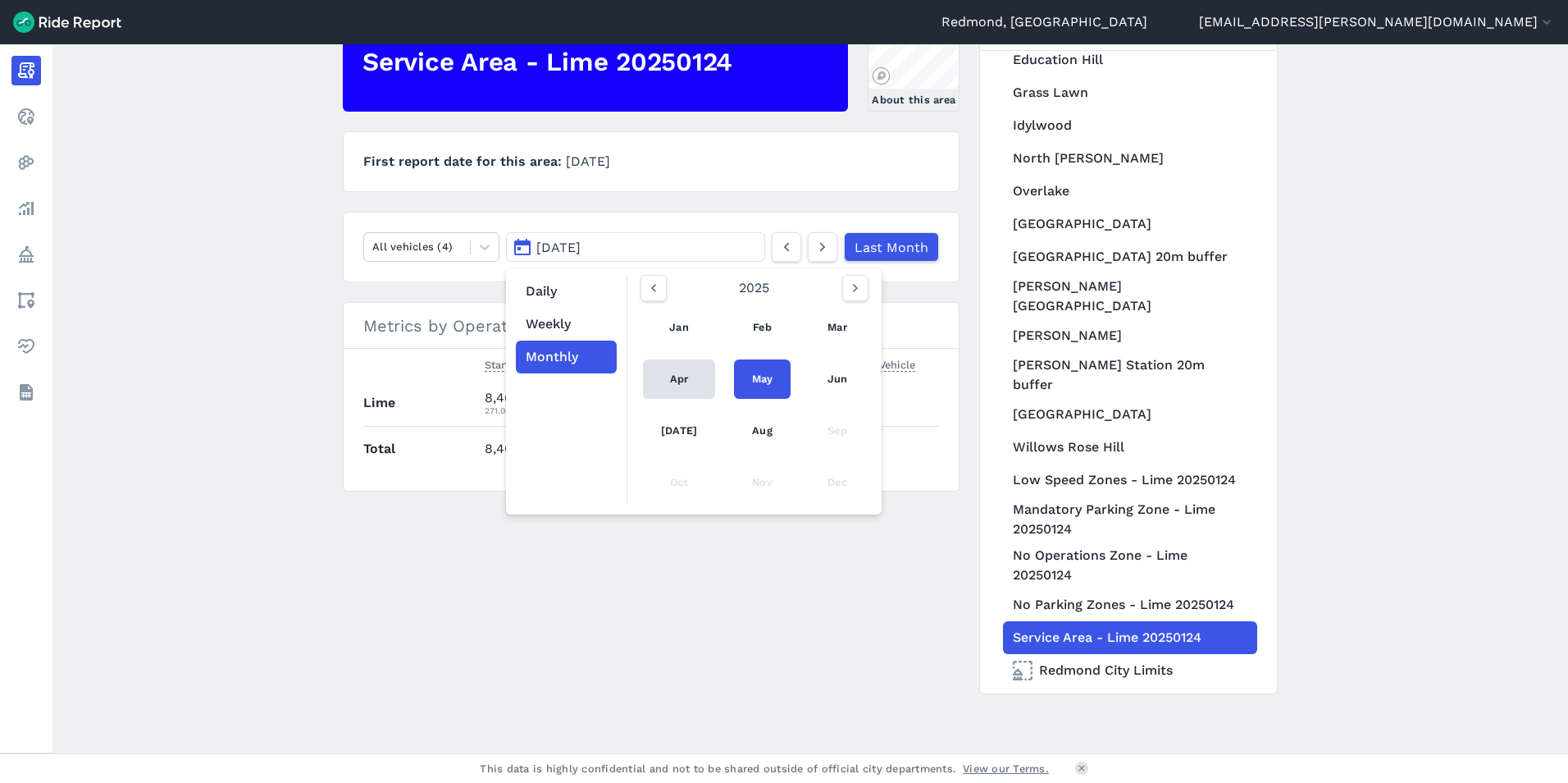
click at [679, 385] on link "Apr" at bounding box center [679, 379] width 72 height 39
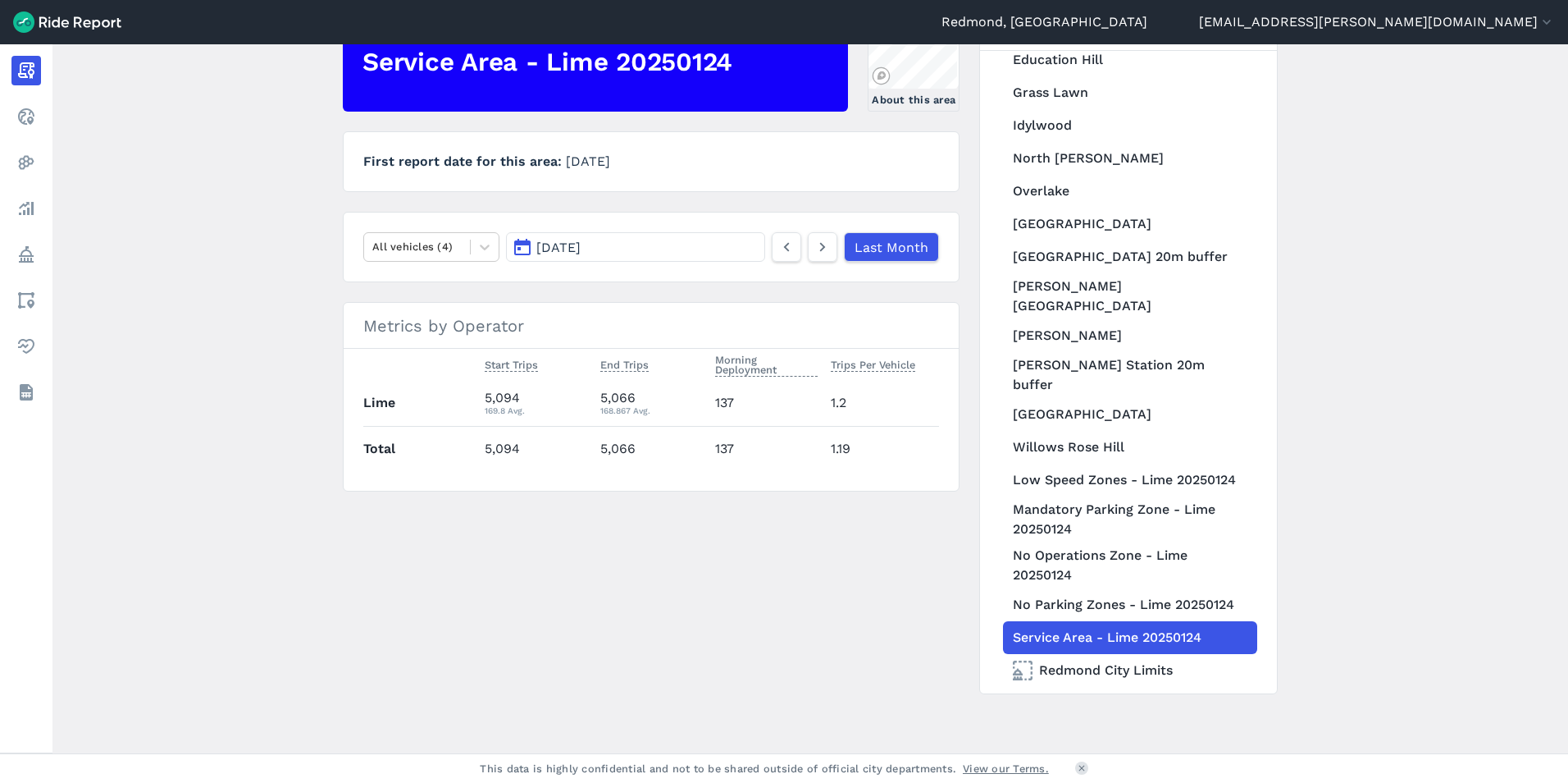
click at [727, 244] on button "[DATE]" at bounding box center [635, 247] width 259 height 30
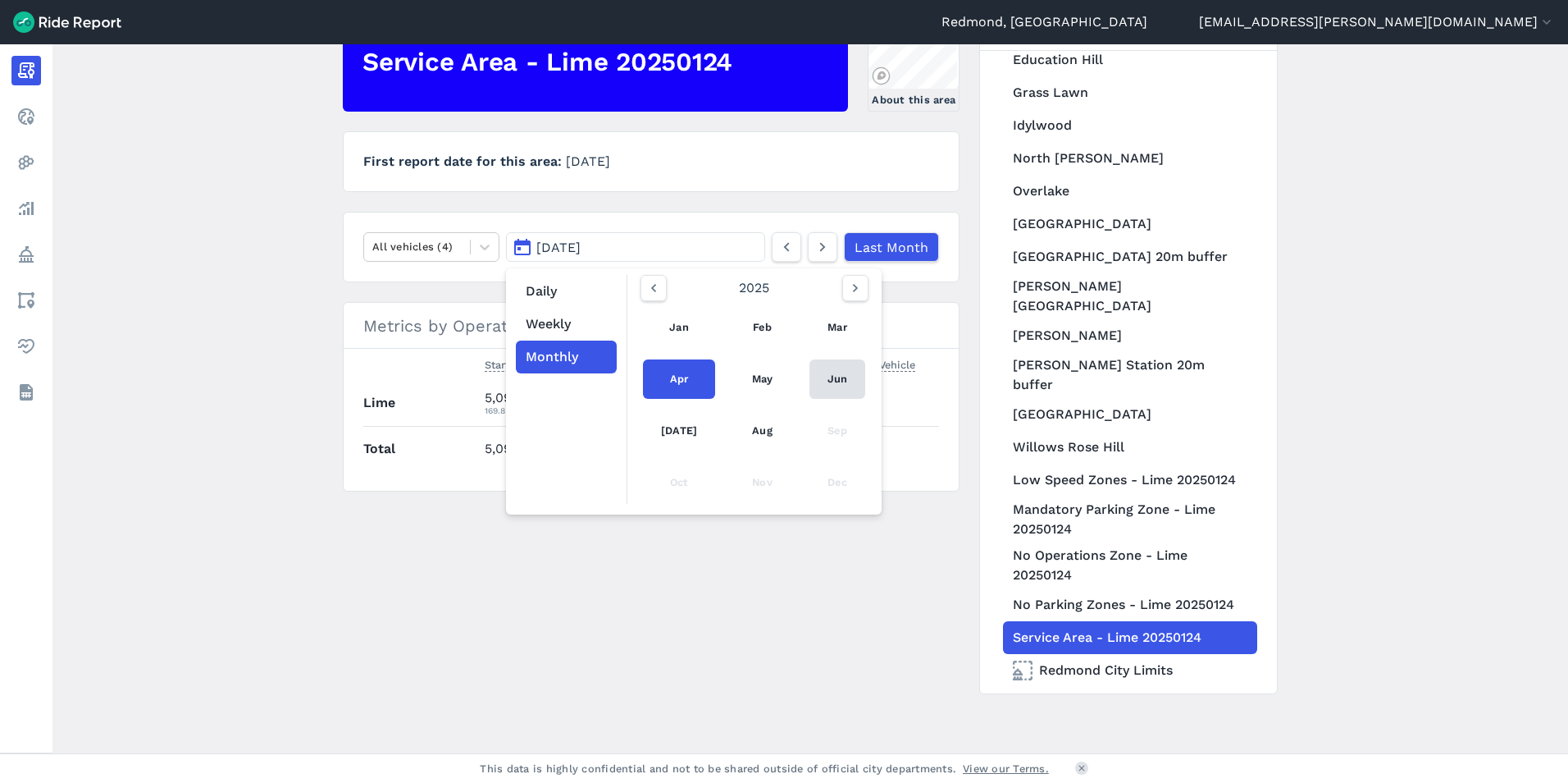
click at [827, 374] on link "Jun" at bounding box center [838, 379] width 56 height 39
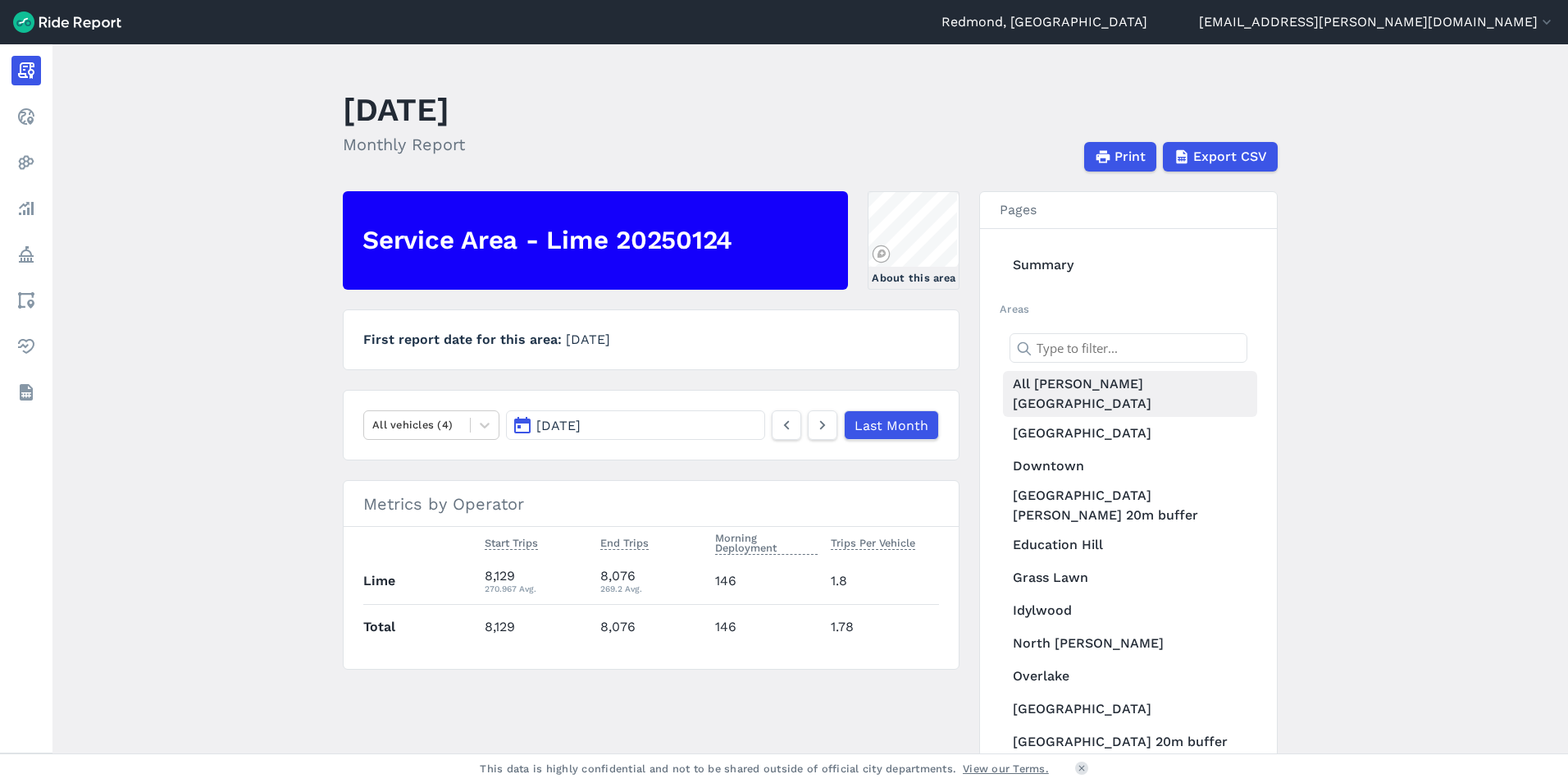
click at [1126, 379] on link "All [PERSON_NAME][GEOGRAPHIC_DATA]" at bounding box center [1130, 394] width 254 height 46
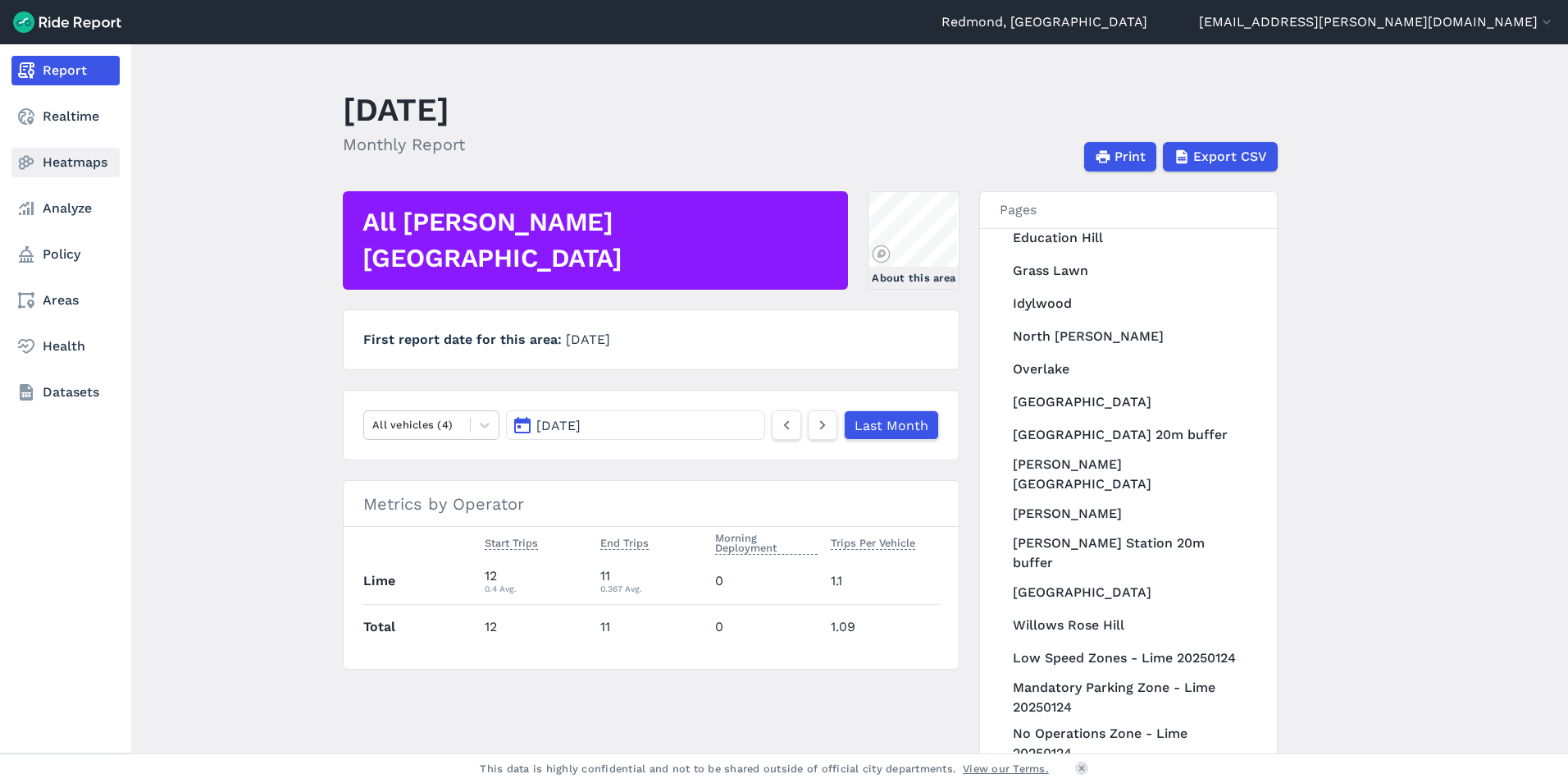
click at [50, 161] on link "Heatmaps" at bounding box center [65, 163] width 108 height 30
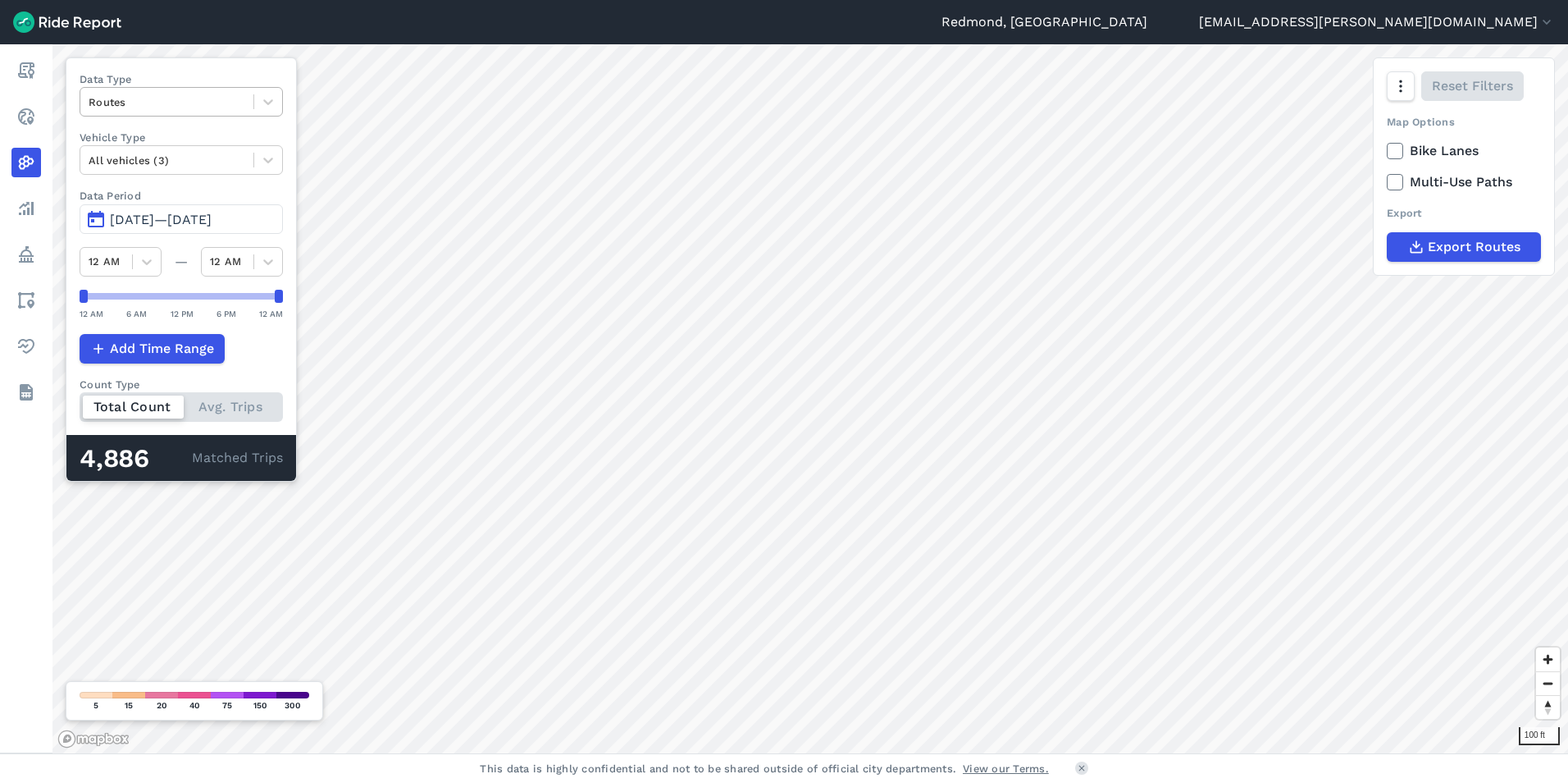
click at [212, 100] on div at bounding box center [167, 102] width 157 height 19
click at [216, 100] on div at bounding box center [167, 102] width 157 height 19
click at [164, 138] on div "Trip Starts" at bounding box center [181, 140] width 204 height 29
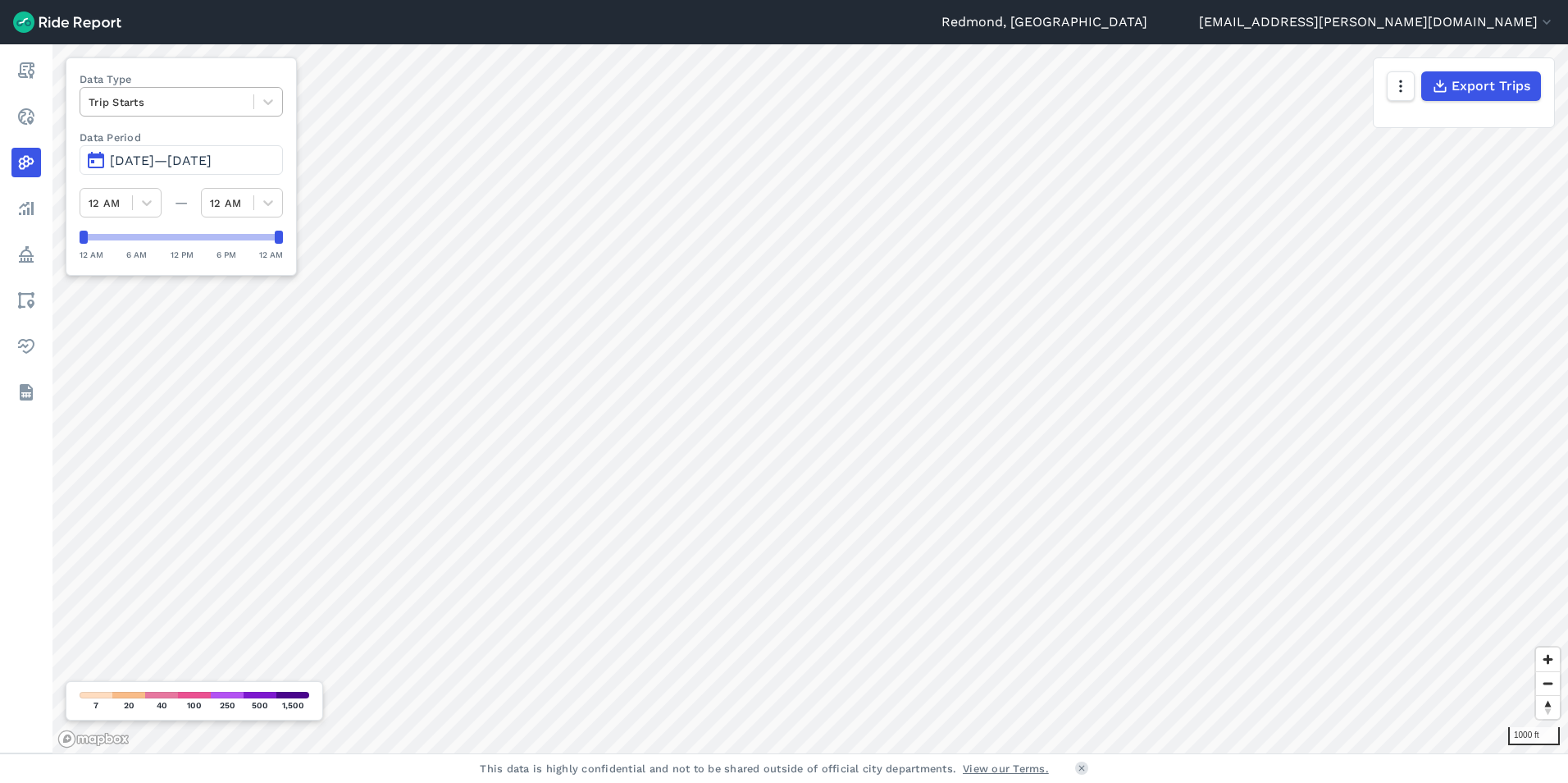
click at [194, 101] on div at bounding box center [167, 102] width 157 height 19
click at [174, 138] on div "Trip Ends" at bounding box center [181, 140] width 204 height 29
click at [1267, 782] on html "[GEOGRAPHIC_DATA], [GEOGRAPHIC_DATA] [EMAIL_ADDRESS][PERSON_NAME][DOMAIN_NAME] …" at bounding box center [784, 391] width 1568 height 783
click at [1227, 0] on html "[GEOGRAPHIC_DATA], [GEOGRAPHIC_DATA] [EMAIL_ADDRESS][PERSON_NAME][DOMAIN_NAME] …" at bounding box center [784, 391] width 1568 height 783
click at [904, 782] on html "[GEOGRAPHIC_DATA], [GEOGRAPHIC_DATA] [EMAIL_ADDRESS][PERSON_NAME][DOMAIN_NAME] …" at bounding box center [784, 391] width 1568 height 783
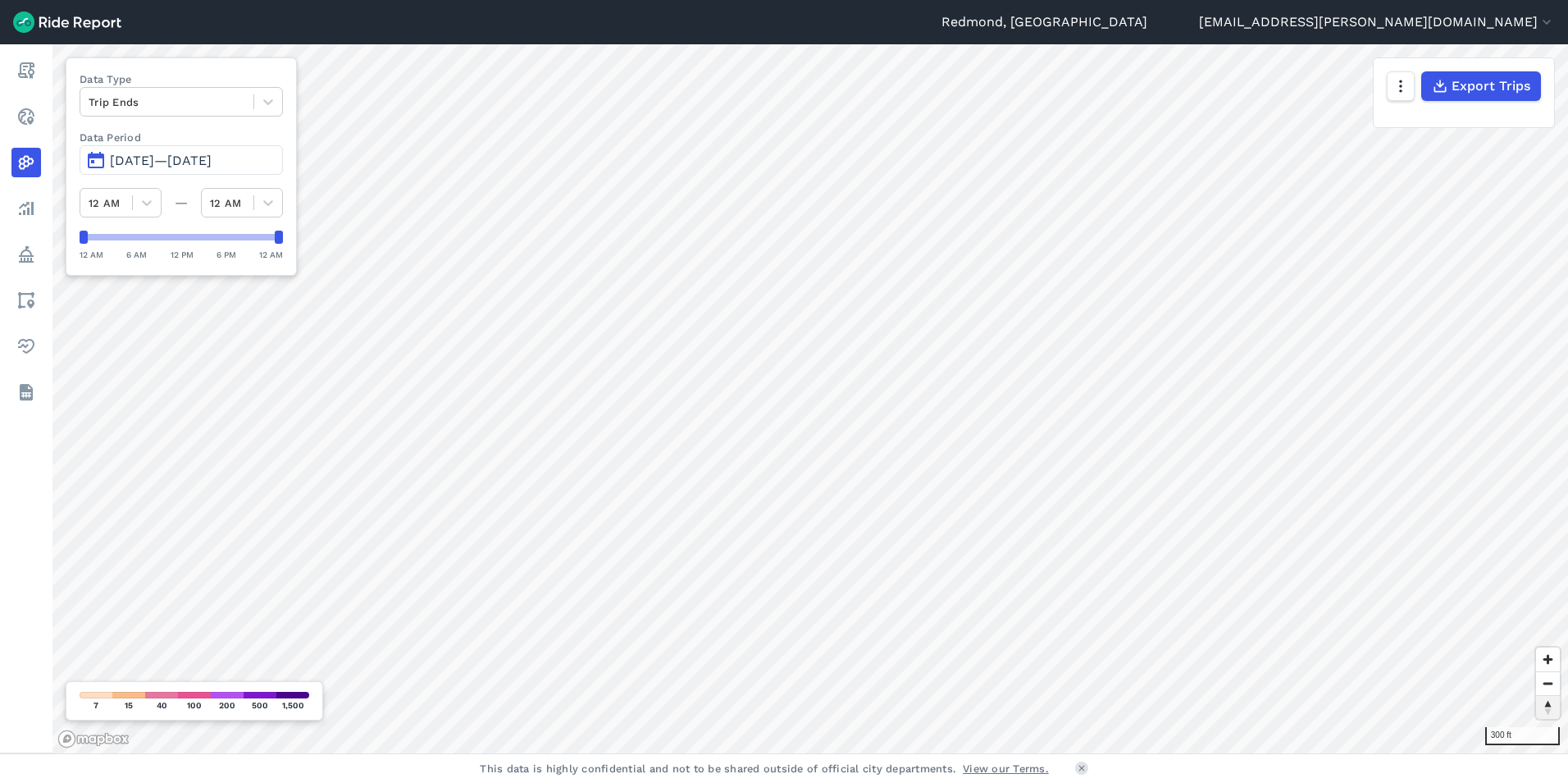
click at [1568, 751] on html "[GEOGRAPHIC_DATA], [GEOGRAPHIC_DATA] [EMAIL_ADDRESS][PERSON_NAME][DOMAIN_NAME] …" at bounding box center [784, 391] width 1568 height 783
click at [778, 782] on html "[GEOGRAPHIC_DATA], [GEOGRAPHIC_DATA] [EMAIL_ADDRESS][PERSON_NAME][DOMAIN_NAME] …" at bounding box center [784, 391] width 1568 height 783
